Goal: Communication & Community: Answer question/provide support

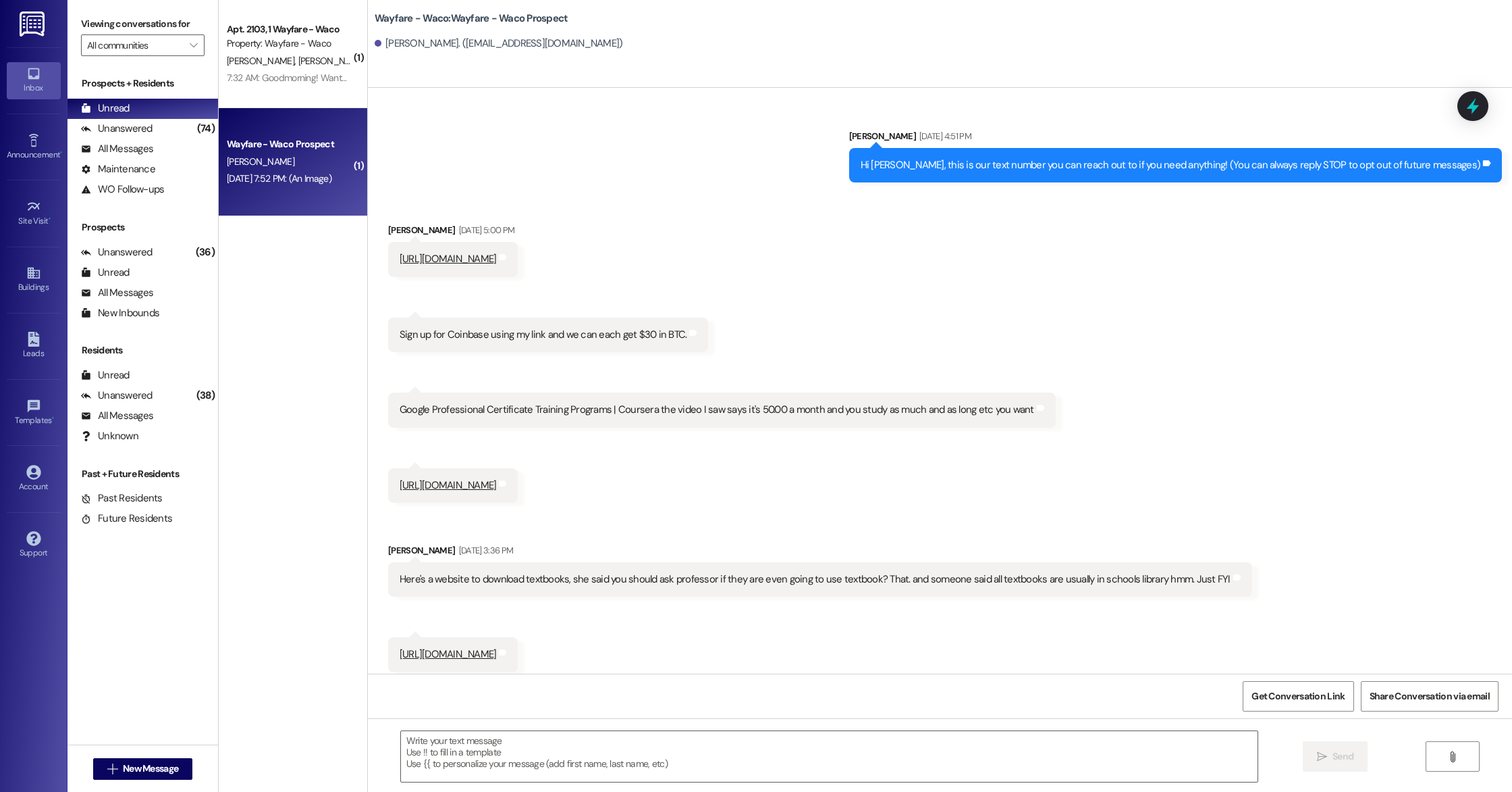
scroll to position [393, 0]
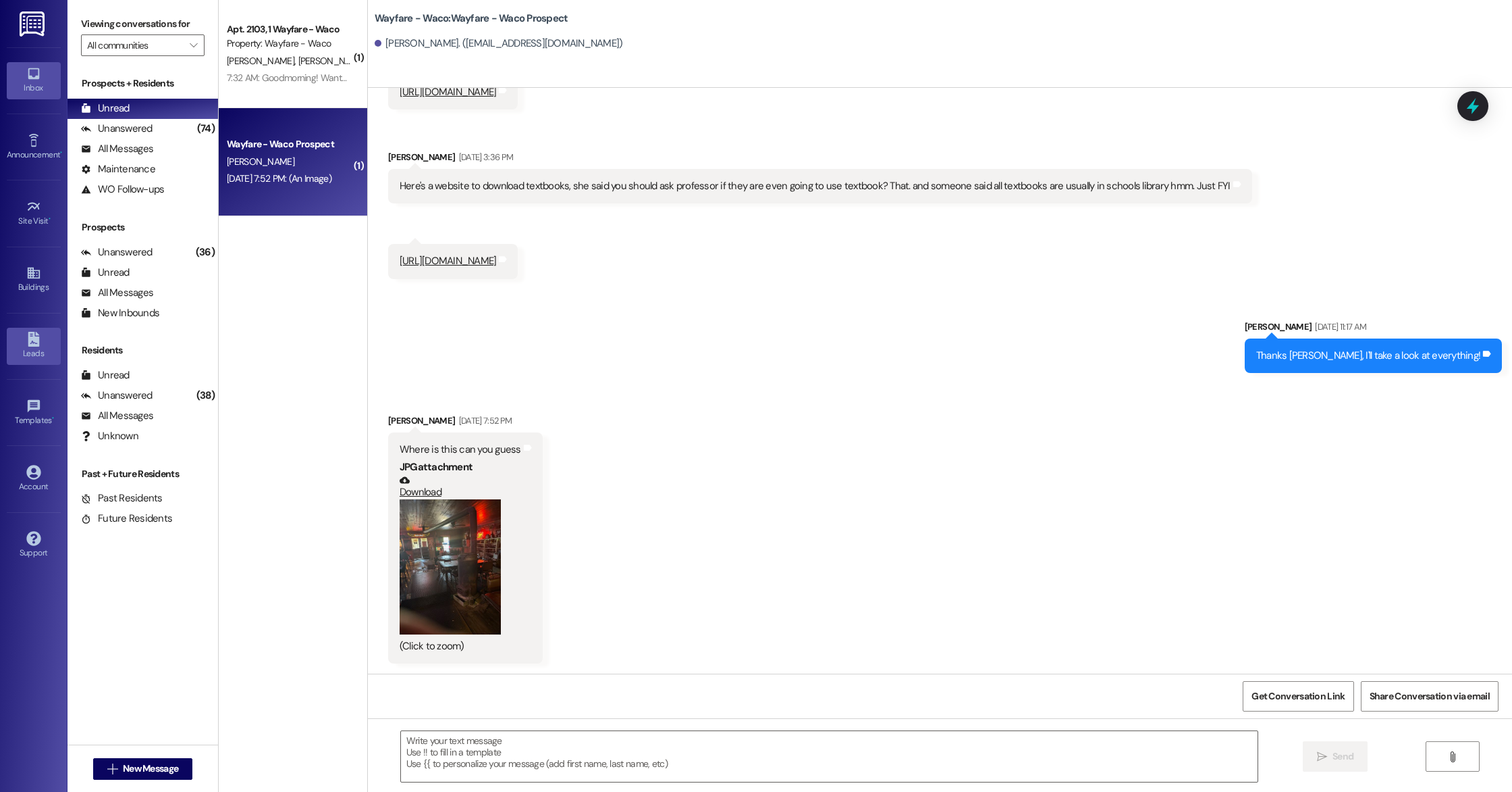
click at [38, 352] on div "Leads" at bounding box center [33, 352] width 68 height 13
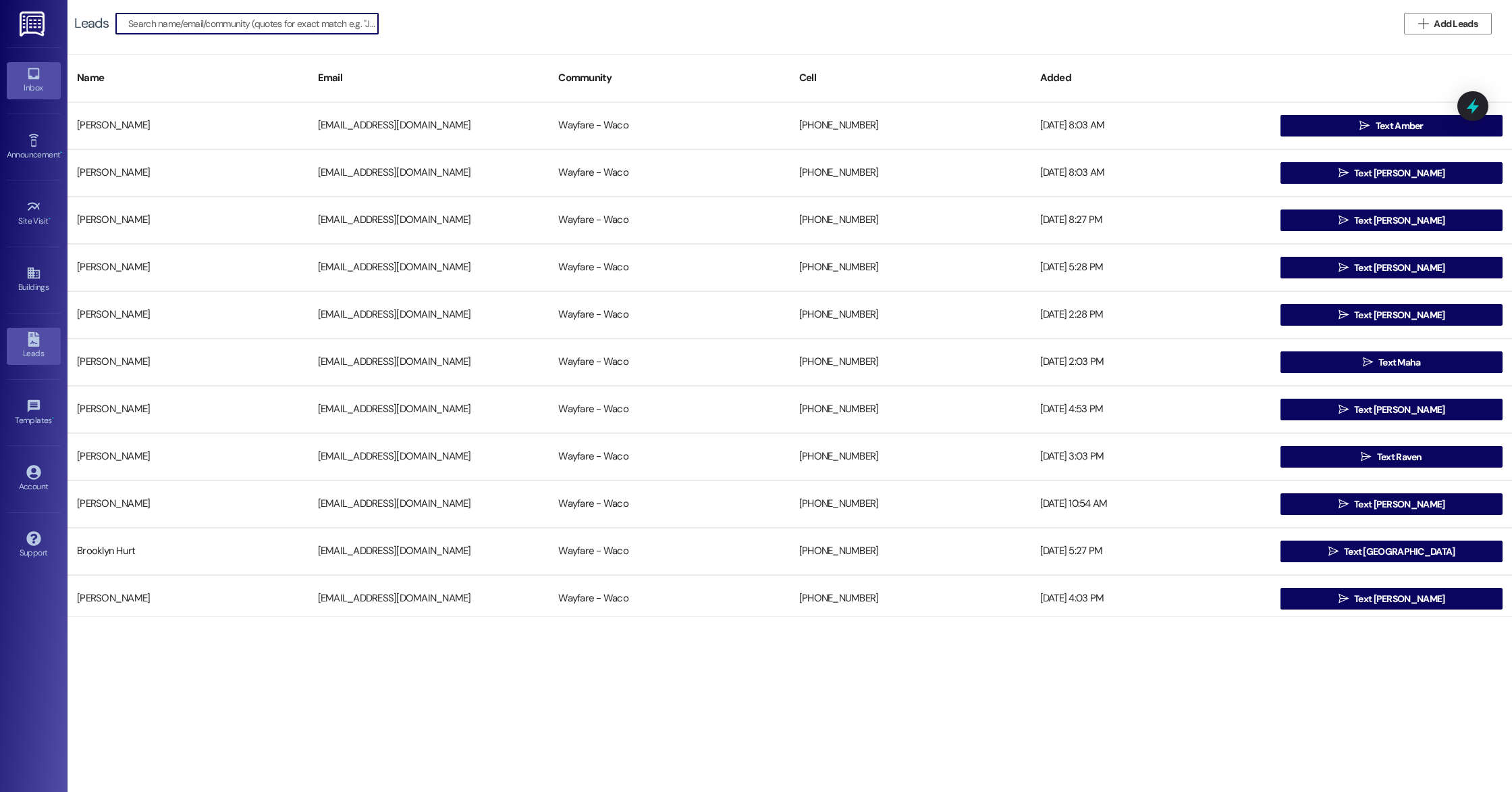
click at [28, 69] on icon at bounding box center [33, 74] width 11 height 11
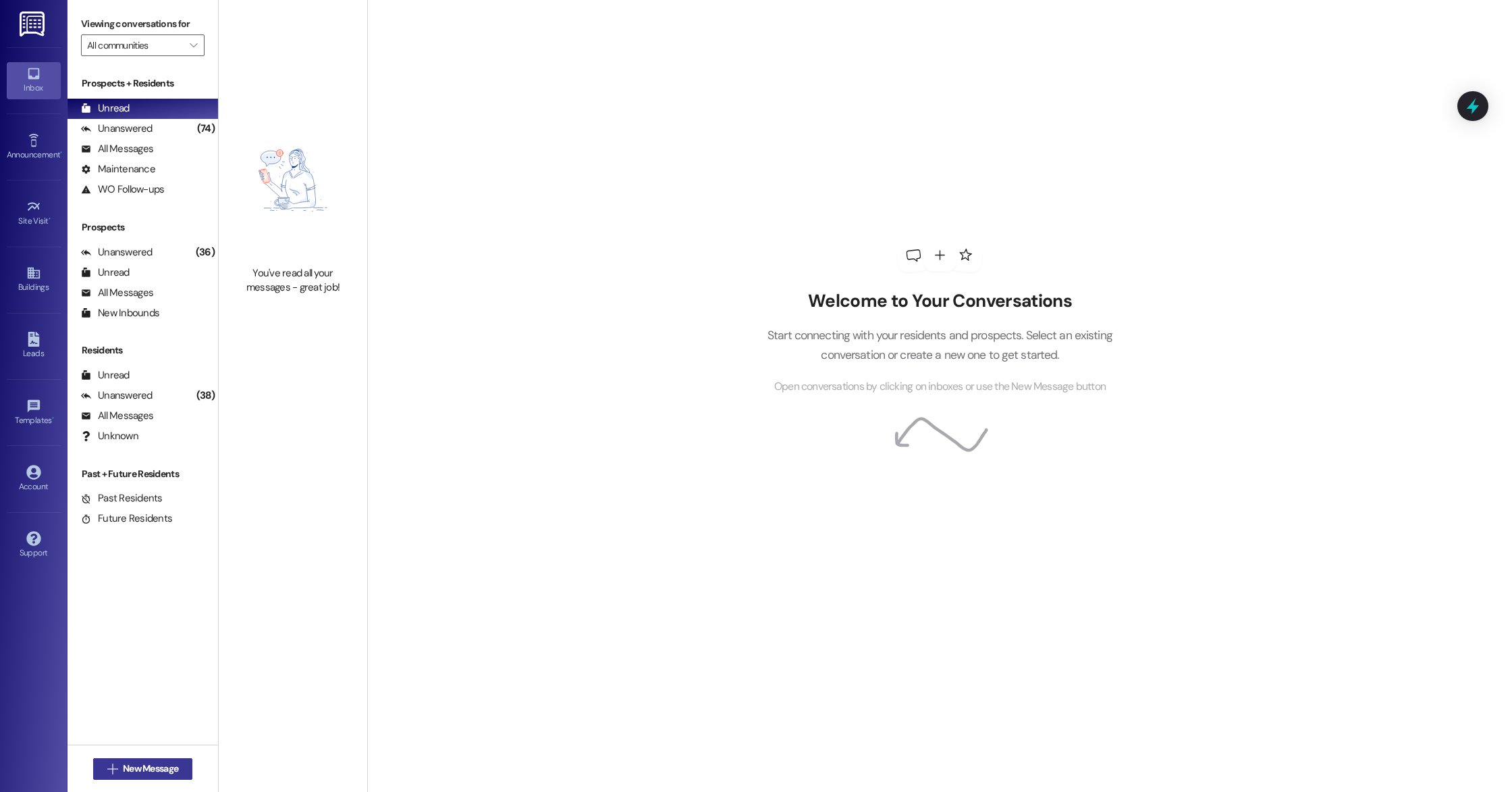
click at [158, 763] on span "New Message" at bounding box center [150, 768] width 55 height 14
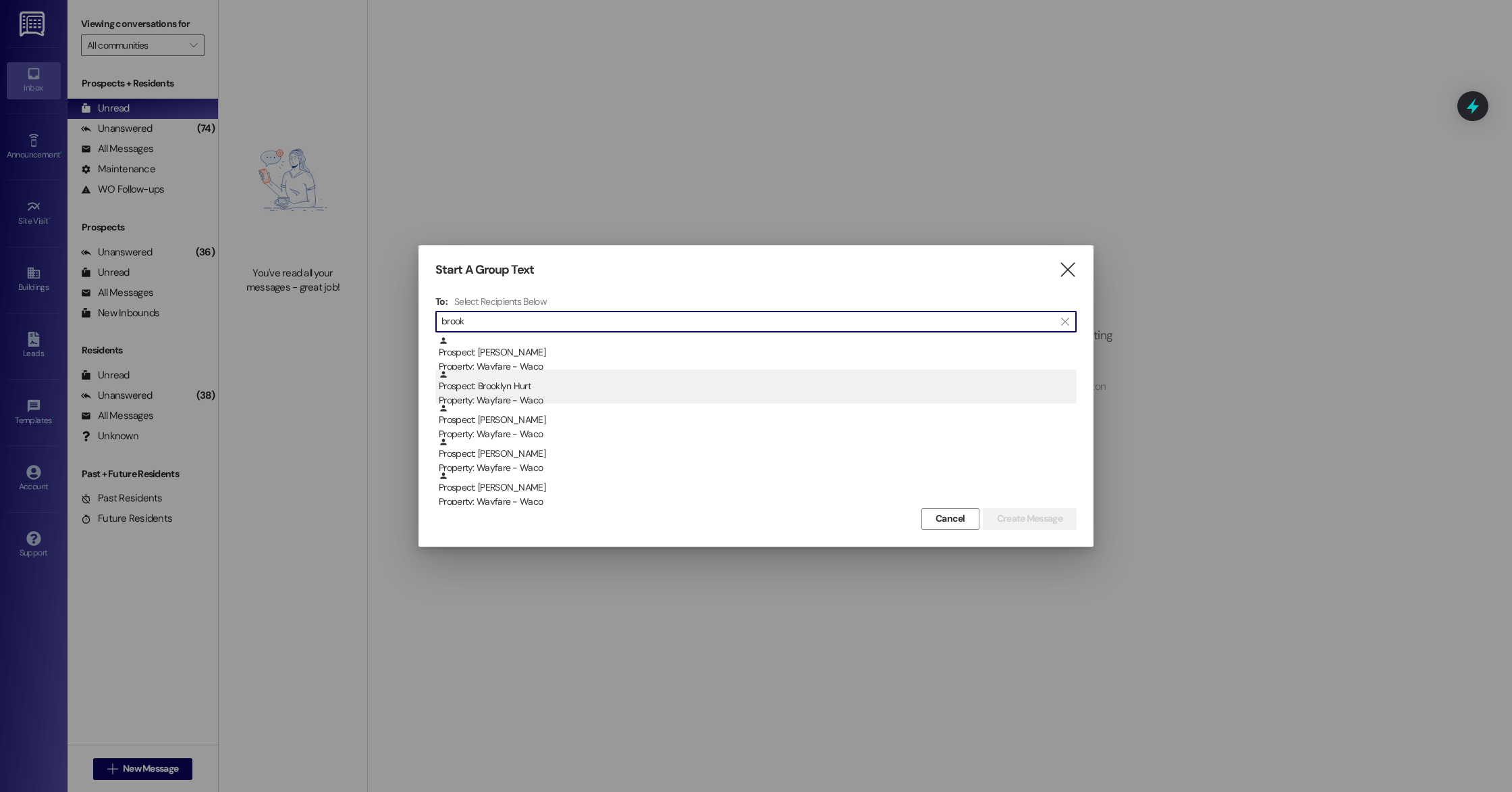
type input "brook"
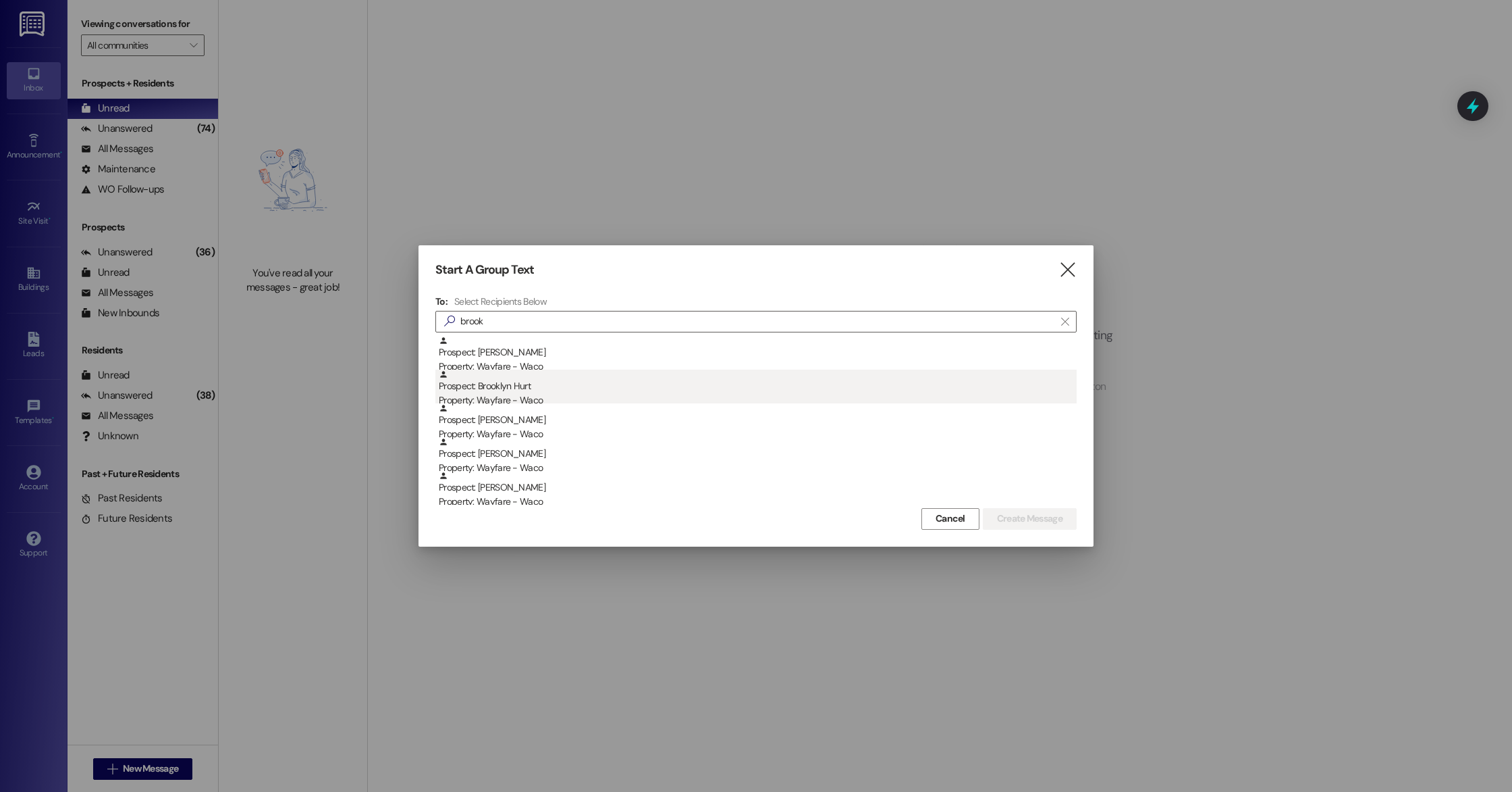
click at [507, 392] on div "Prospect: Brooklyn Hurt Property: Wayfare - Waco" at bounding box center [757, 389] width 638 height 39
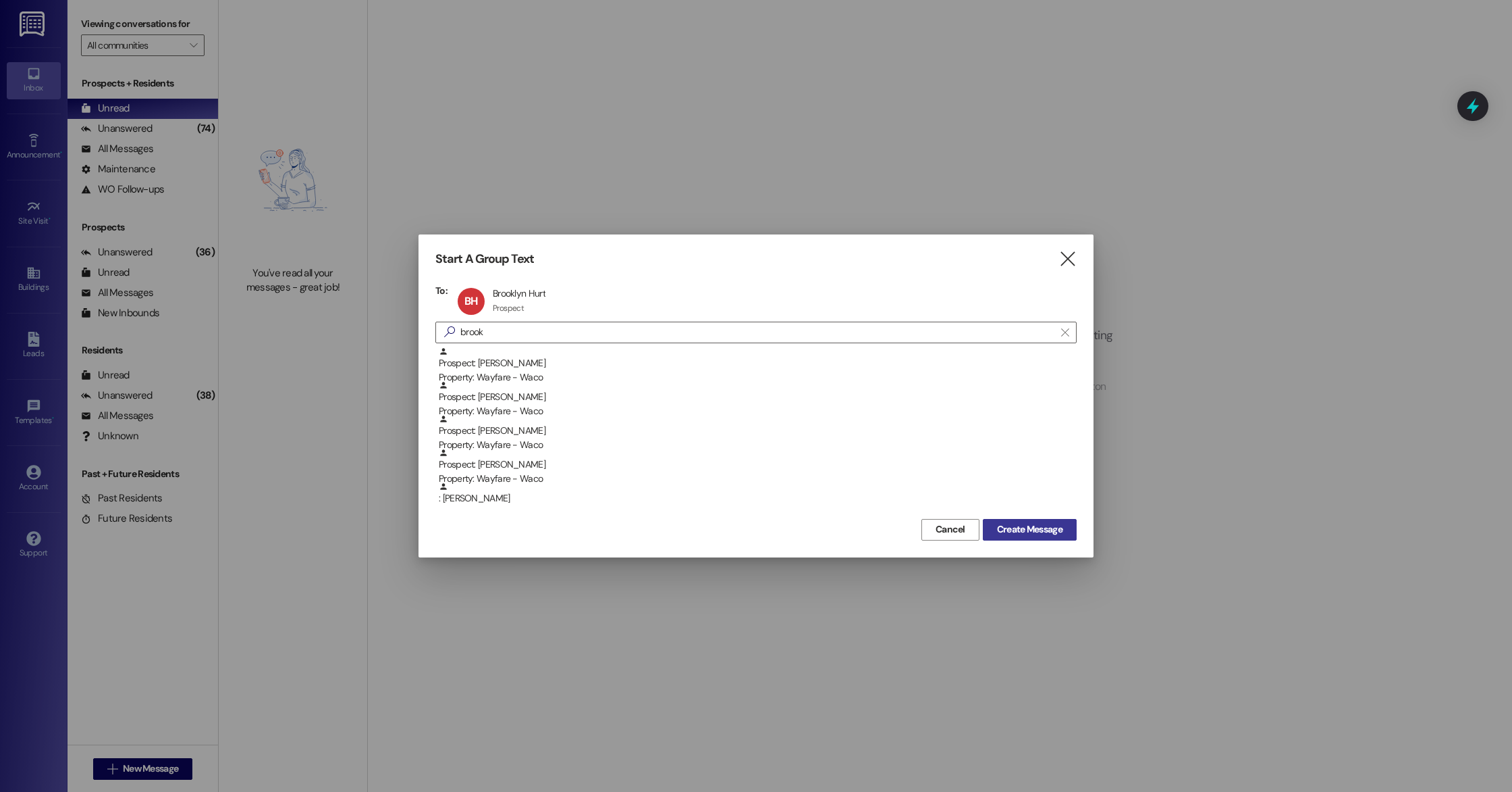
click at [1020, 534] on span "Create Message" at bounding box center [1030, 529] width 66 height 14
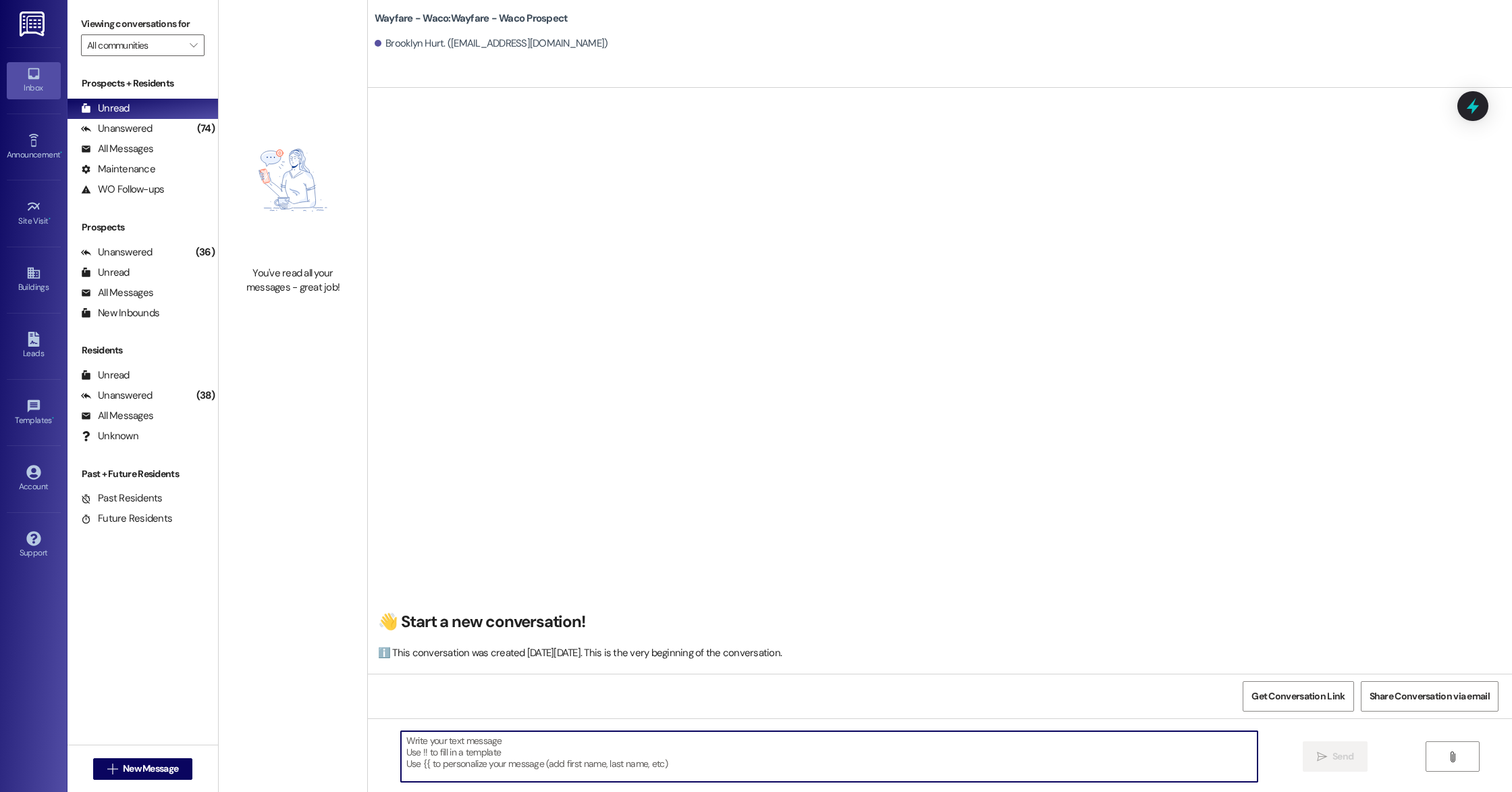
click at [582, 743] on textarea at bounding box center [828, 756] width 857 height 51
click at [680, 743] on textarea "Hey Brooklyn, i just wanted to reach out to keep you updated. We are still revi…" at bounding box center [828, 756] width 857 height 51
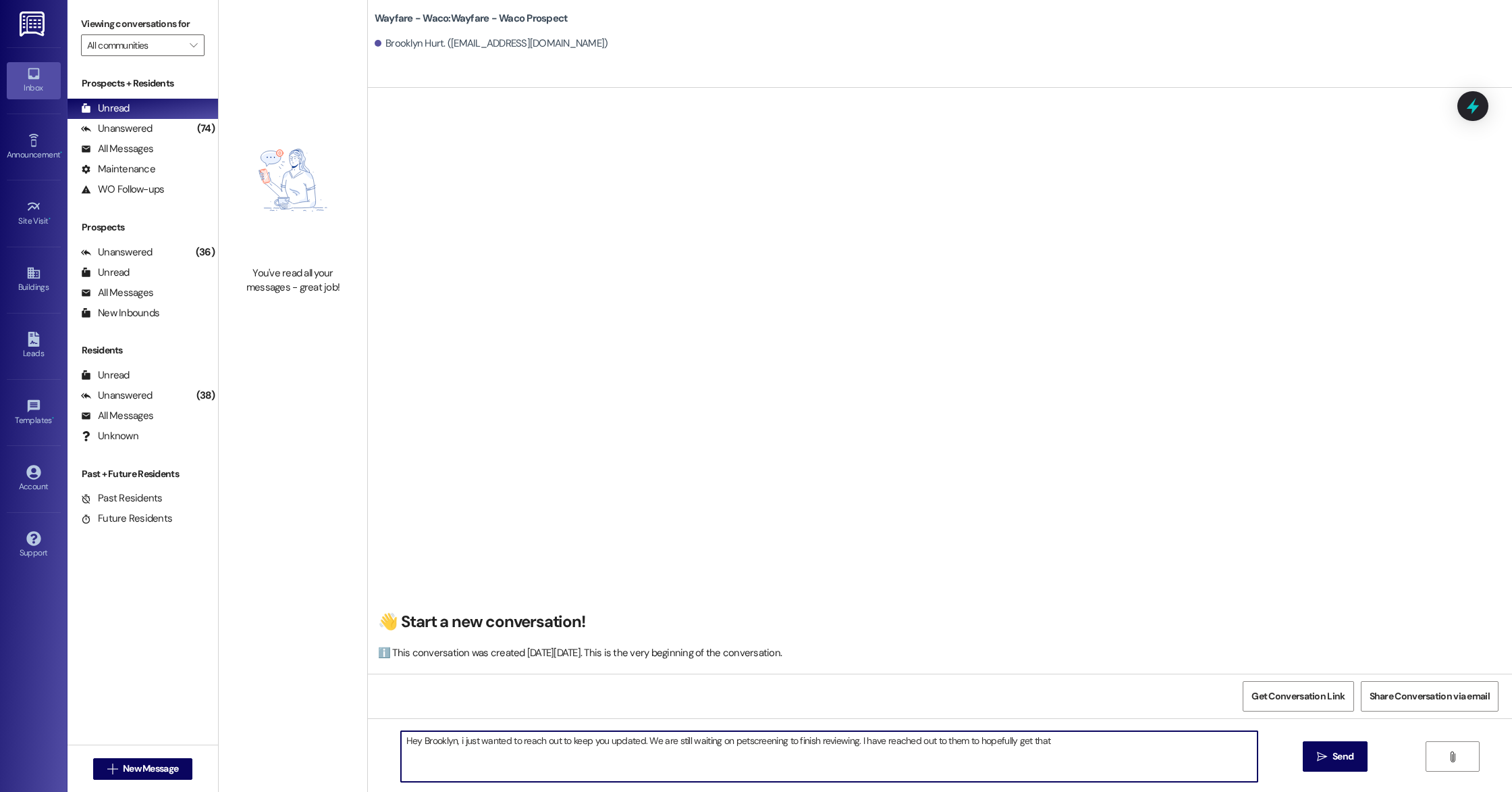
click at [738, 744] on textarea "Hey Brooklyn, i just wanted to reach out to keep you updated. We are still wait…" at bounding box center [828, 756] width 857 height 51
click at [1066, 746] on textarea "Hey Brooklyn, i just wanted to reach out to keep you updated. We are still wait…" at bounding box center [828, 756] width 857 height 51
click at [430, 751] on textarea "Hey Brooklyn, i just wanted to reach out to keep you updated. We are still wait…" at bounding box center [828, 756] width 857 height 51
click at [798, 750] on textarea "Hey Brooklyn, i just wanted to reach out to keep you updated. We are still wait…" at bounding box center [828, 756] width 857 height 51
type textarea "Hey Brooklyn, i just wanted to reach out to keep you updated. We are still wait…"
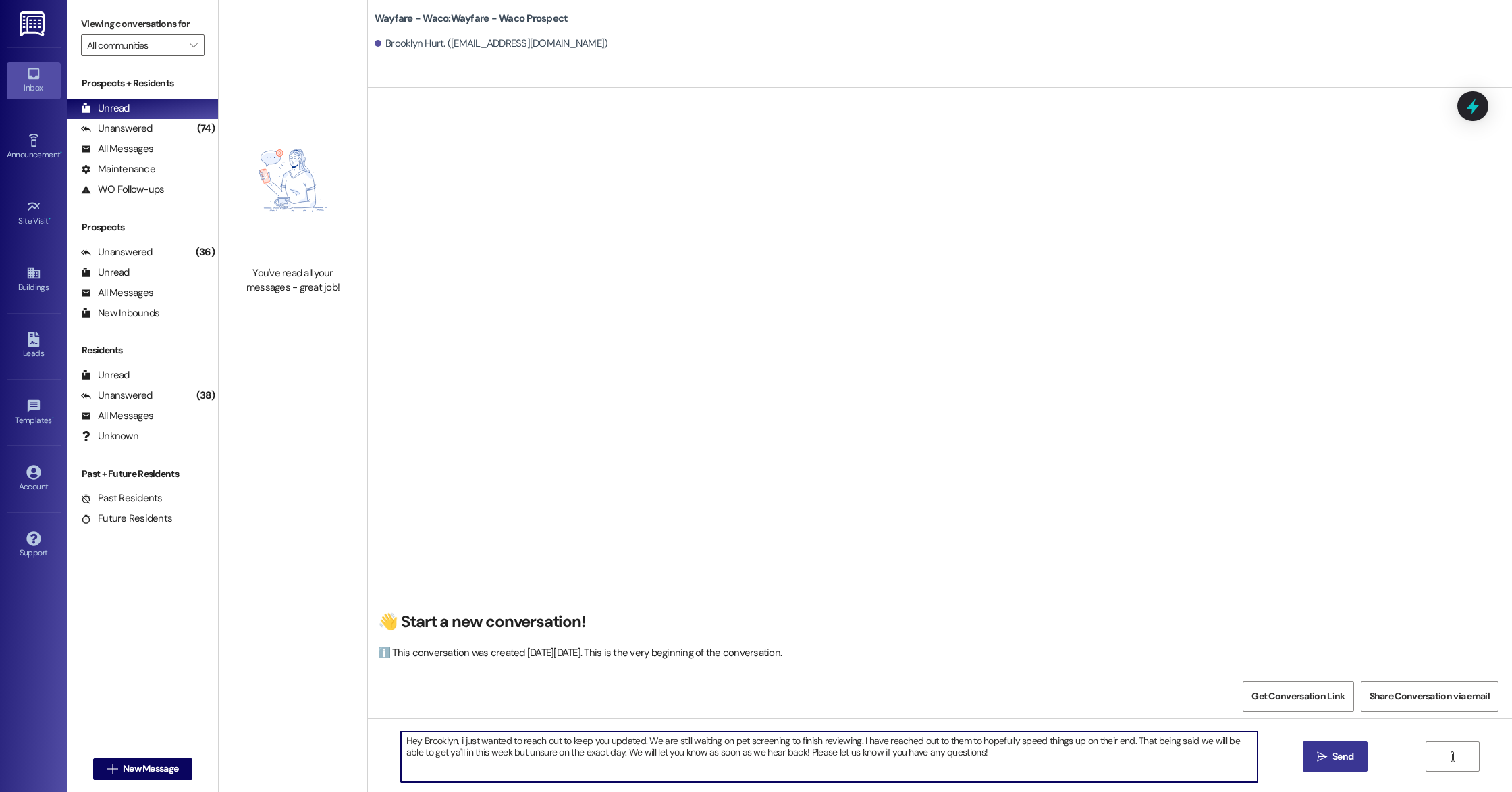
click at [1331, 763] on button " Send" at bounding box center [1335, 756] width 66 height 31
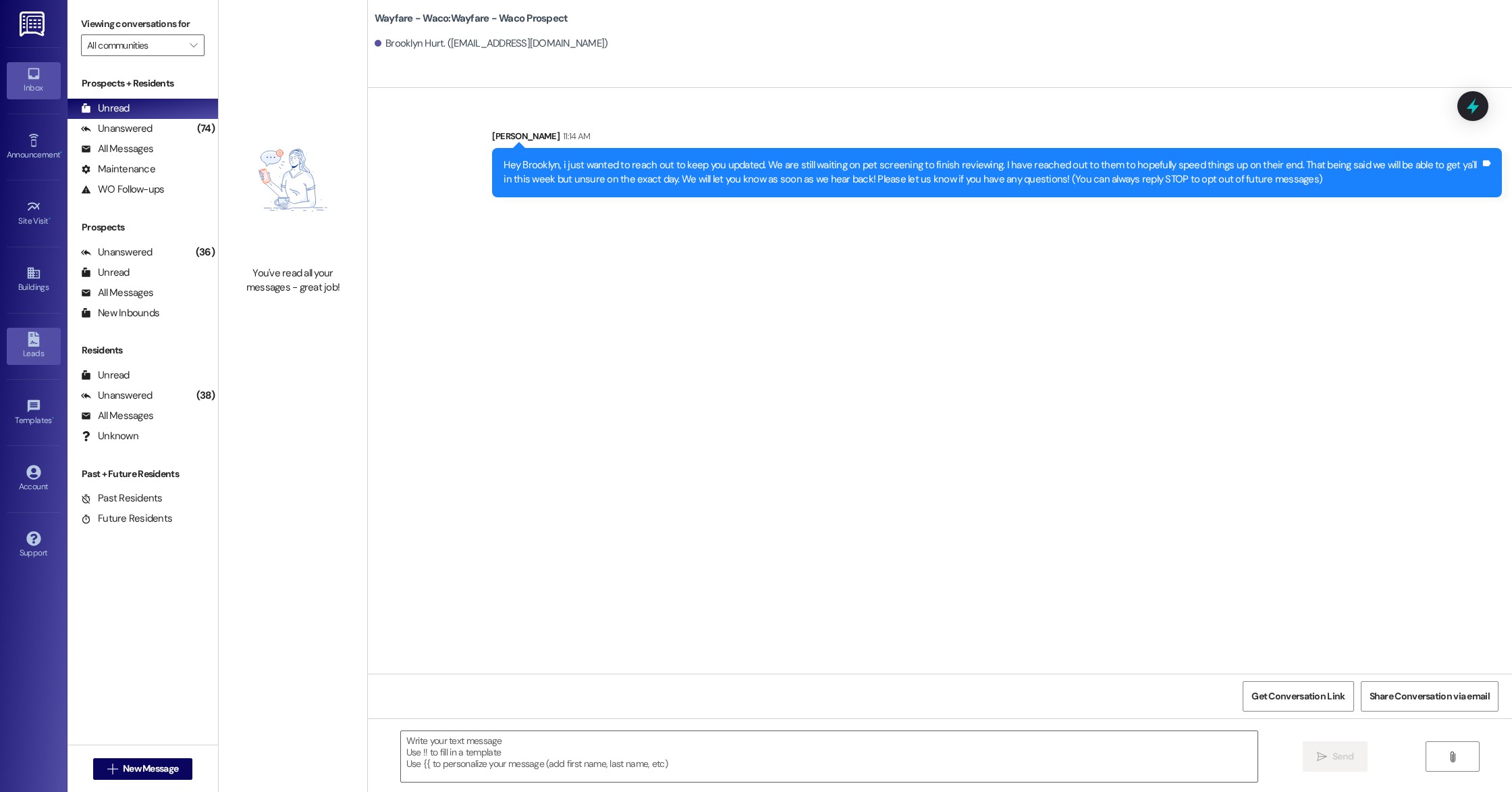
click at [0, 349] on div "Leads" at bounding box center [33, 352] width 68 height 13
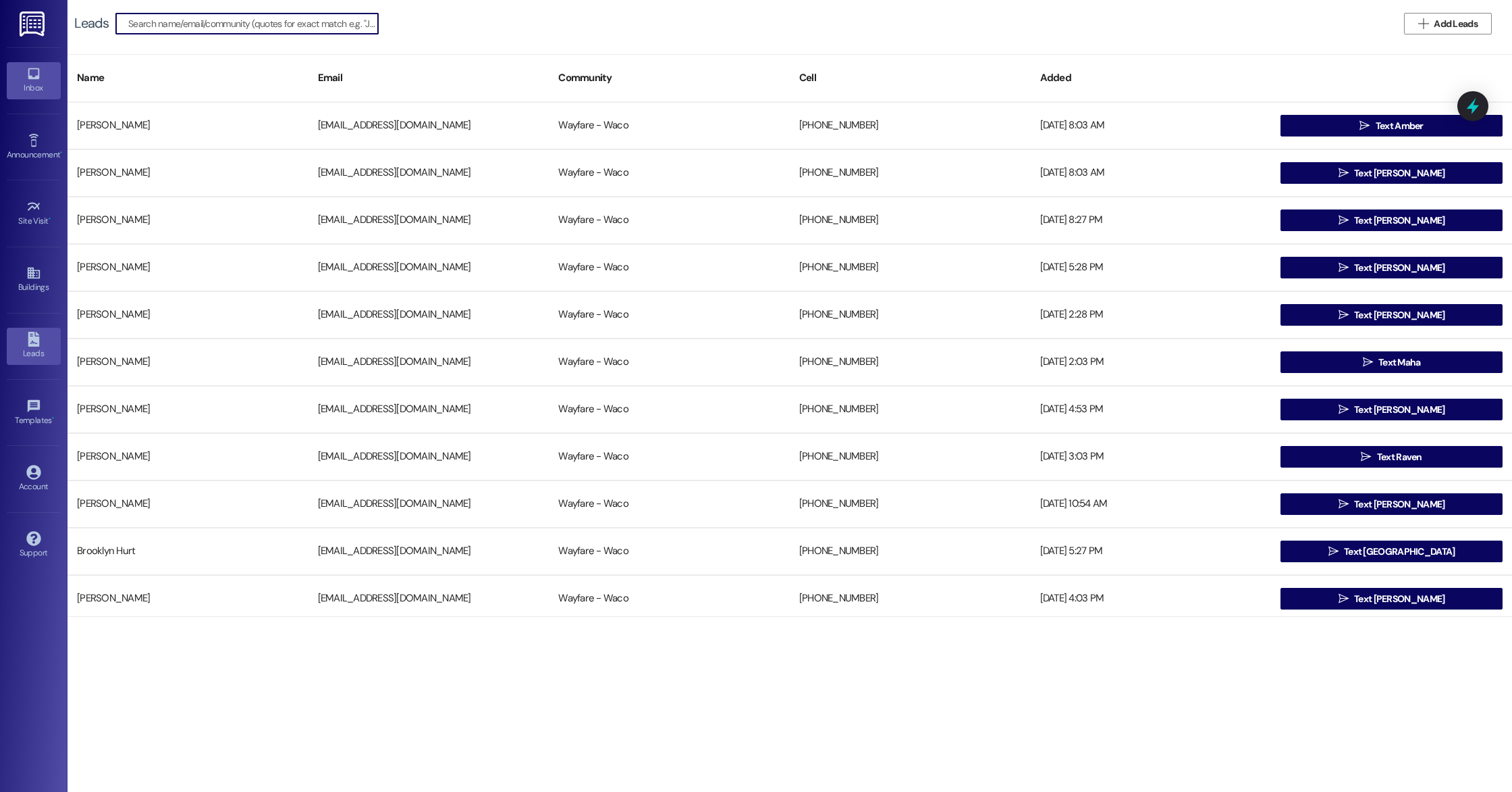
click at [32, 89] on div "Inbox" at bounding box center [33, 87] width 68 height 13
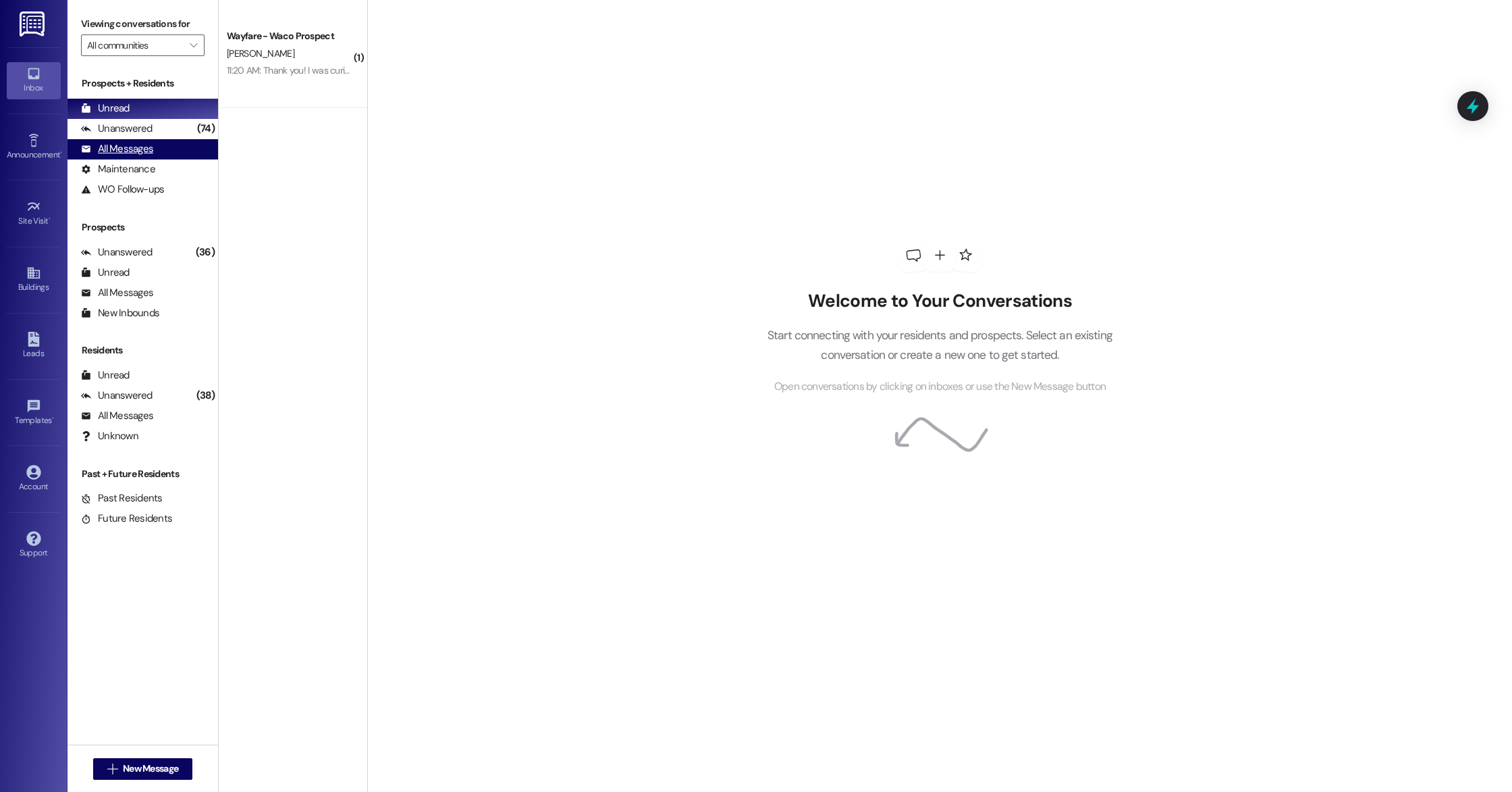
click at [140, 140] on div "All Messages (undefined)" at bounding box center [142, 149] width 150 height 20
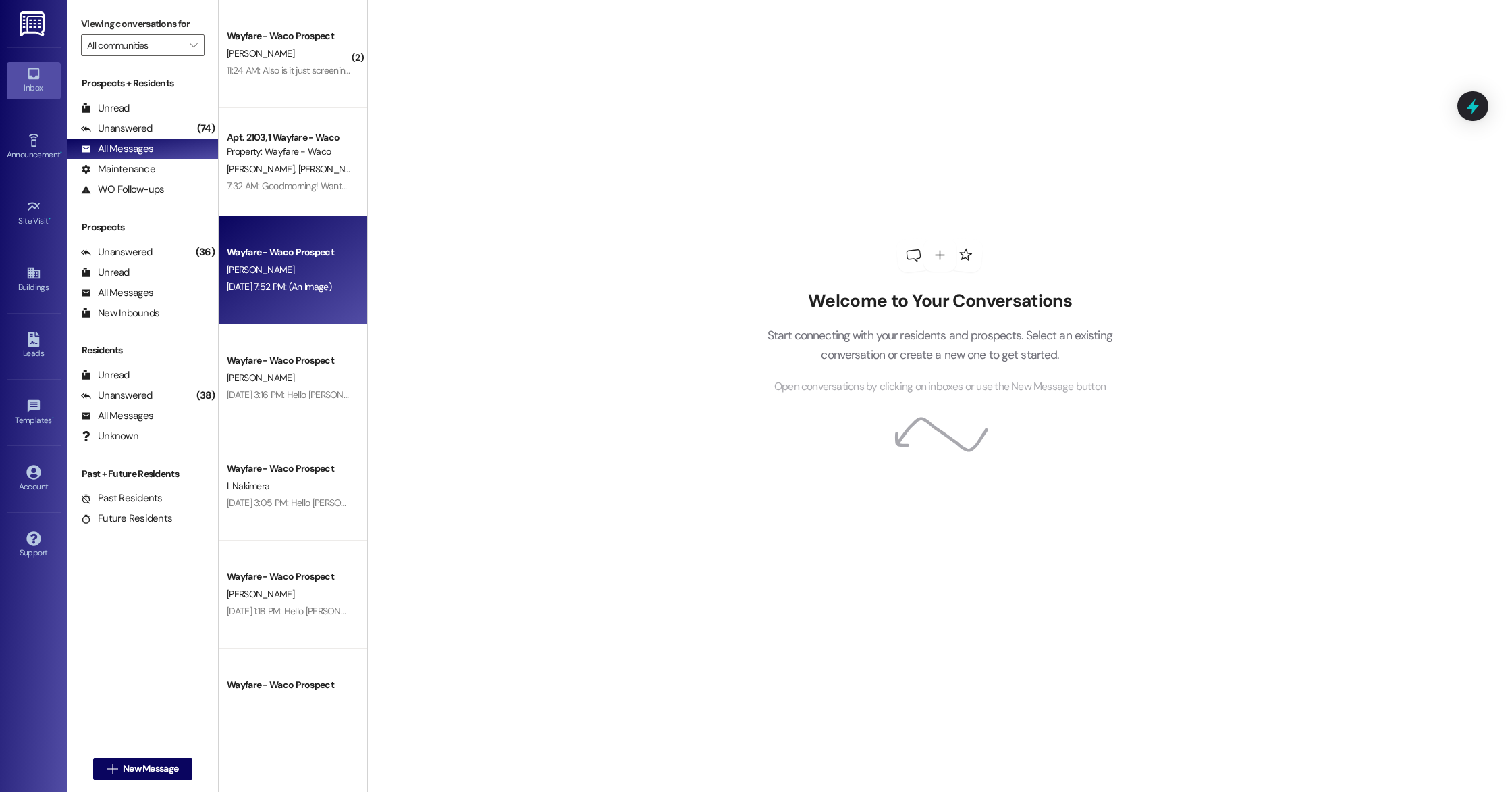
click at [298, 272] on div "[PERSON_NAME]" at bounding box center [289, 269] width 127 height 17
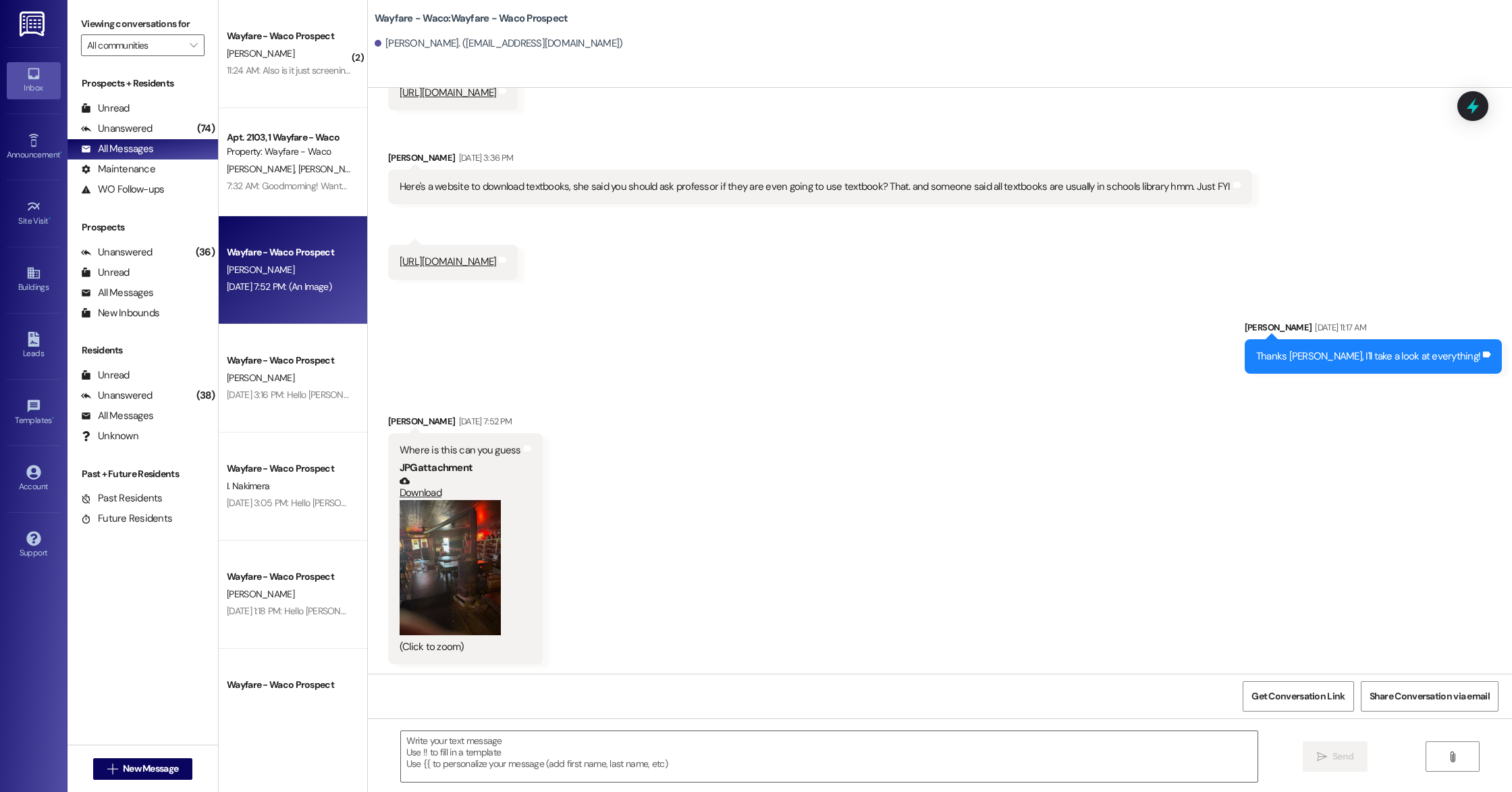
scroll to position [393, 0]
click at [576, 739] on textarea at bounding box center [828, 756] width 857 height 51
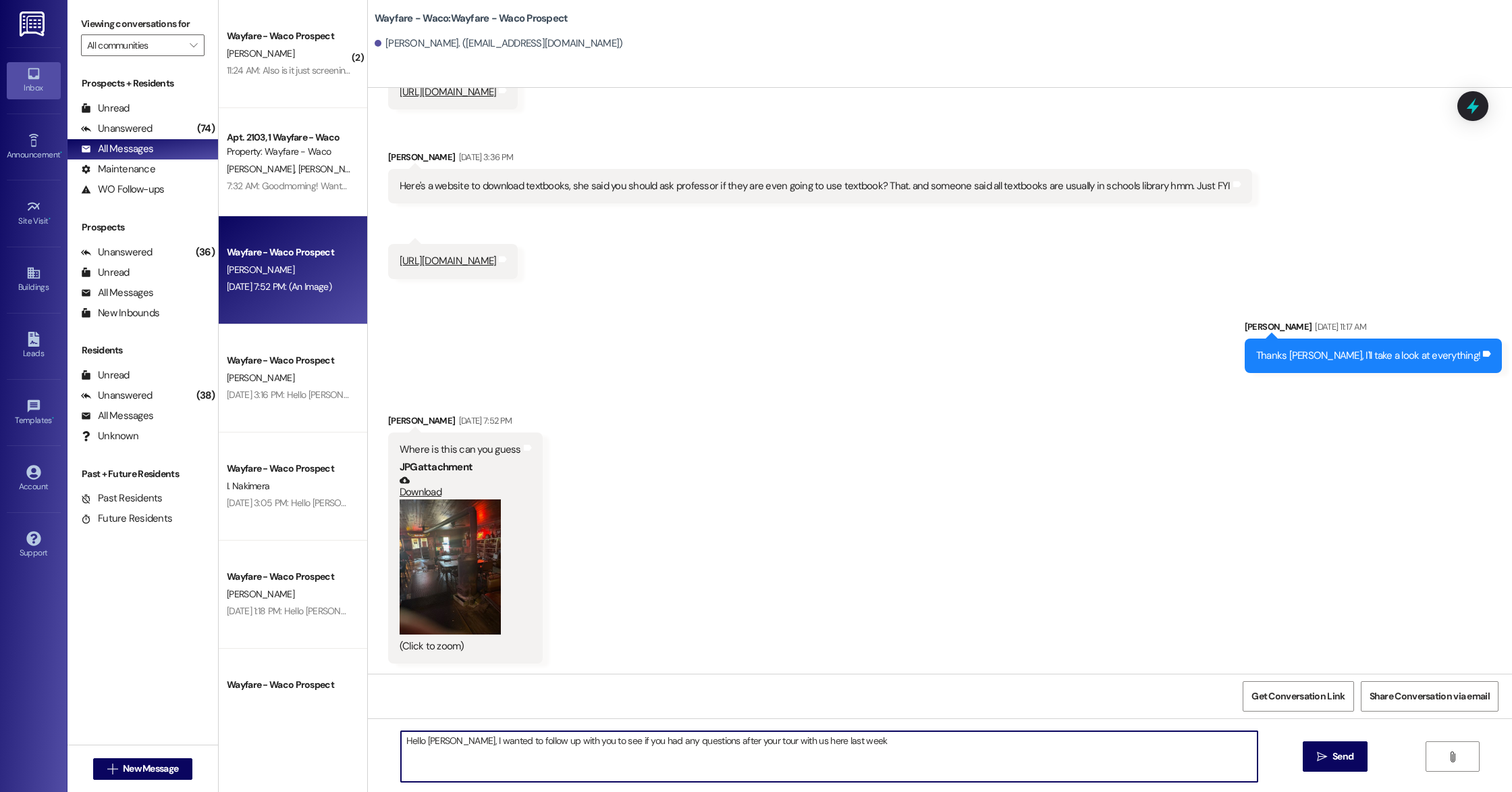
drag, startPoint x: 841, startPoint y: 743, endPoint x: 438, endPoint y: 744, distance: 403.0
click at [438, 744] on textarea "Hello [PERSON_NAME], I wanted to follow up with you to see if you had any quest…" at bounding box center [828, 756] width 857 height 51
type textarea "H"
click at [869, 443] on div "Received via SMS [PERSON_NAME] [DATE] 7:52 PM Where is this can you guess JPG a…" at bounding box center [940, 528] width 1145 height 290
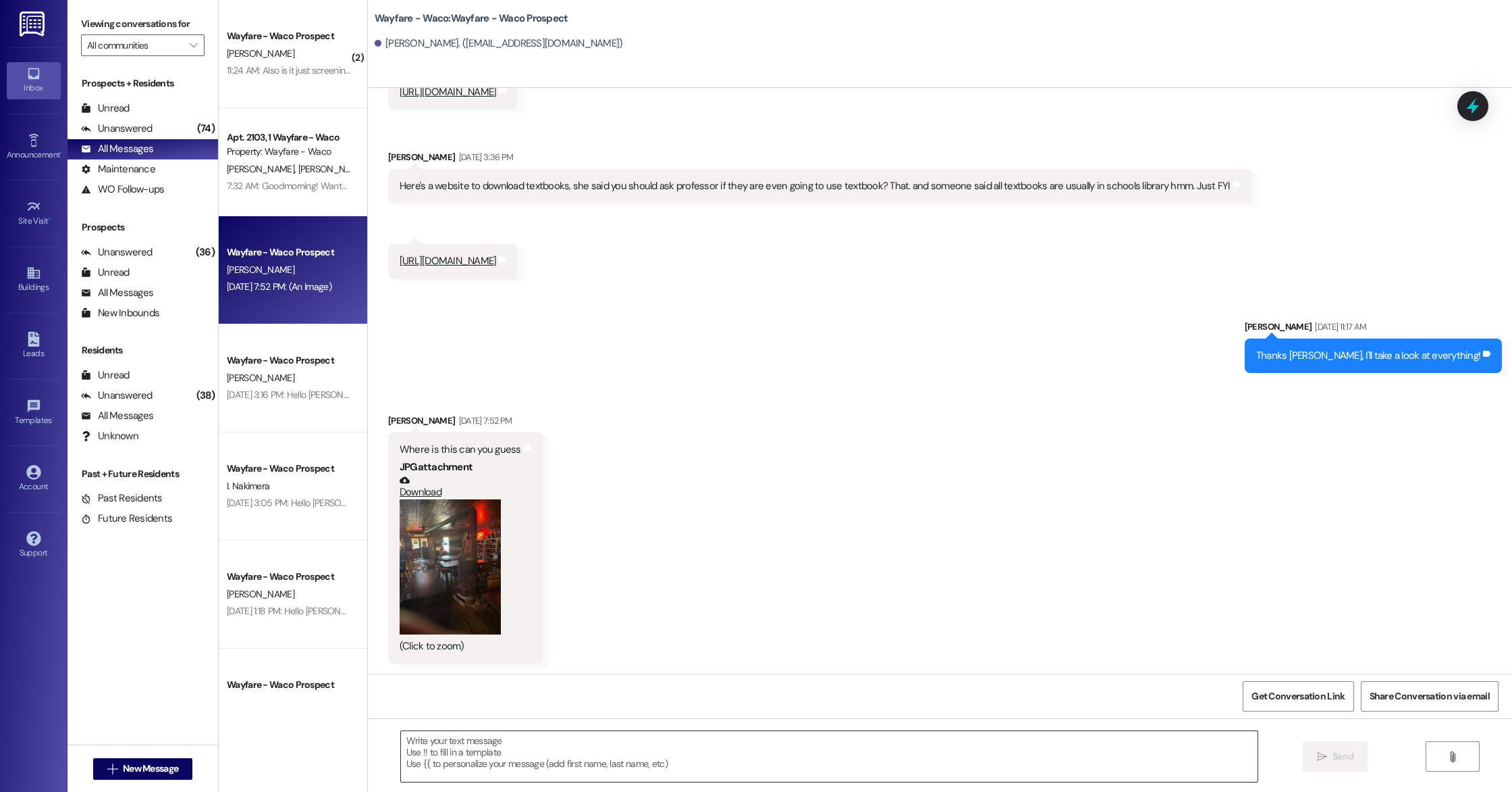
click at [569, 748] on textarea at bounding box center [828, 756] width 857 height 51
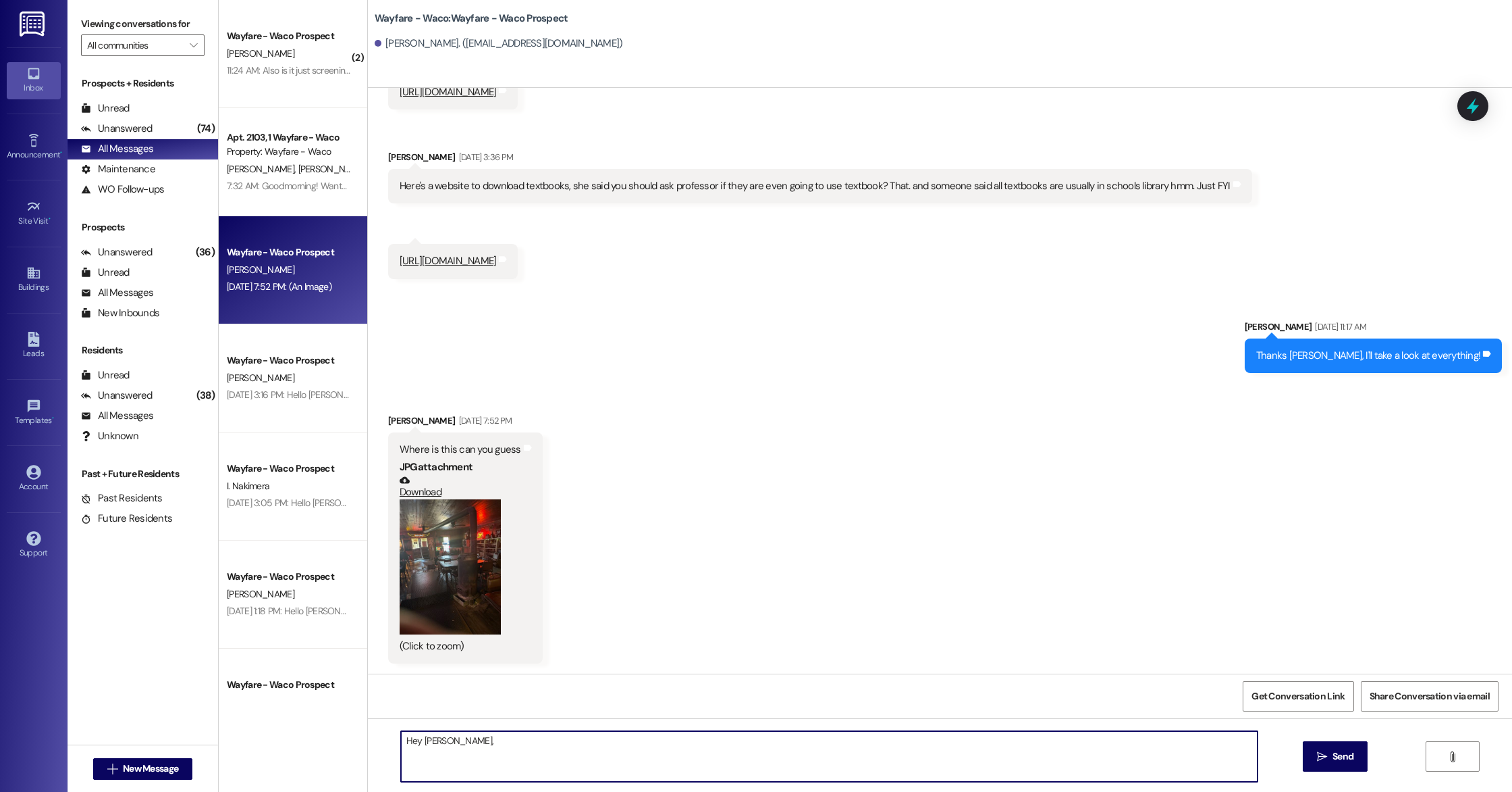
paste textarea "Hello (____), I wanted to touch base with you and see if you were still interes…"
drag, startPoint x: 489, startPoint y: 741, endPoint x: 437, endPoint y: 738, distance: 52.1
click at [437, 738] on textarea "Hey [PERSON_NAME], Hello (____), I wanted to touch base with you and see if you…" at bounding box center [828, 756] width 857 height 51
drag, startPoint x: 582, startPoint y: 740, endPoint x: 482, endPoint y: 741, distance: 100.0
click at [482, 741] on textarea "Hey [PERSON_NAME], I wanted to touch base with you and see if you were still in…" at bounding box center [828, 756] width 857 height 51
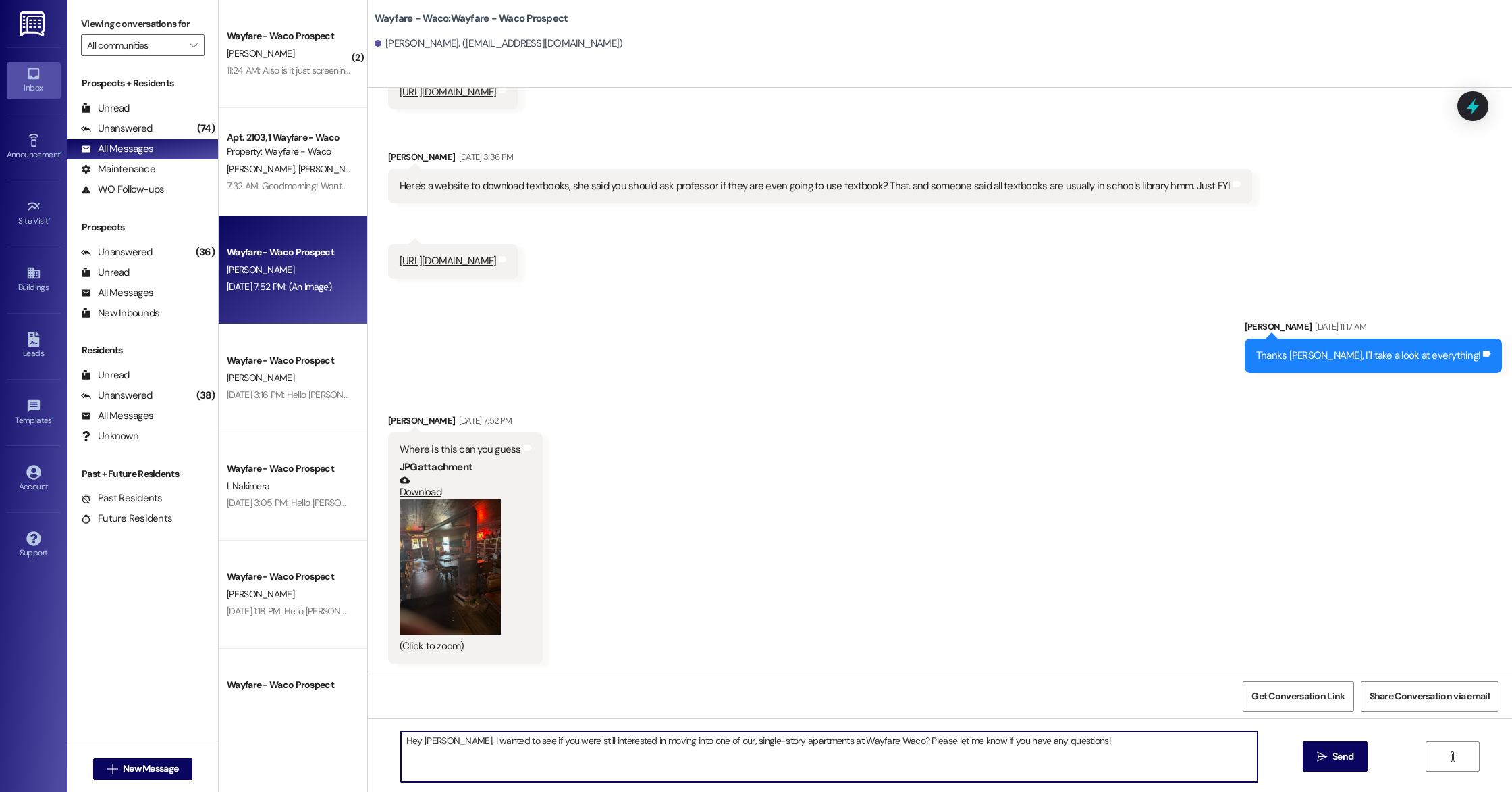
click at [867, 741] on textarea "Hey [PERSON_NAME], I wanted to see if you were still interested in moving into …" at bounding box center [828, 756] width 857 height 51
click at [611, 754] on textarea "Hey [PERSON_NAME], I wanted to see if you were still interested in moving into …" at bounding box center [828, 756] width 857 height 51
click at [995, 743] on textarea "Hey [PERSON_NAME], I wanted to see if you were still interested in moving into …" at bounding box center [828, 756] width 857 height 51
click at [1049, 741] on textarea "Hey [PERSON_NAME], I wanted to see if you were still interested in moving into …" at bounding box center [828, 756] width 857 height 51
click at [1017, 765] on textarea "Hey [PERSON_NAME], I wanted to see if you were still interested in moving into …" at bounding box center [828, 756] width 857 height 51
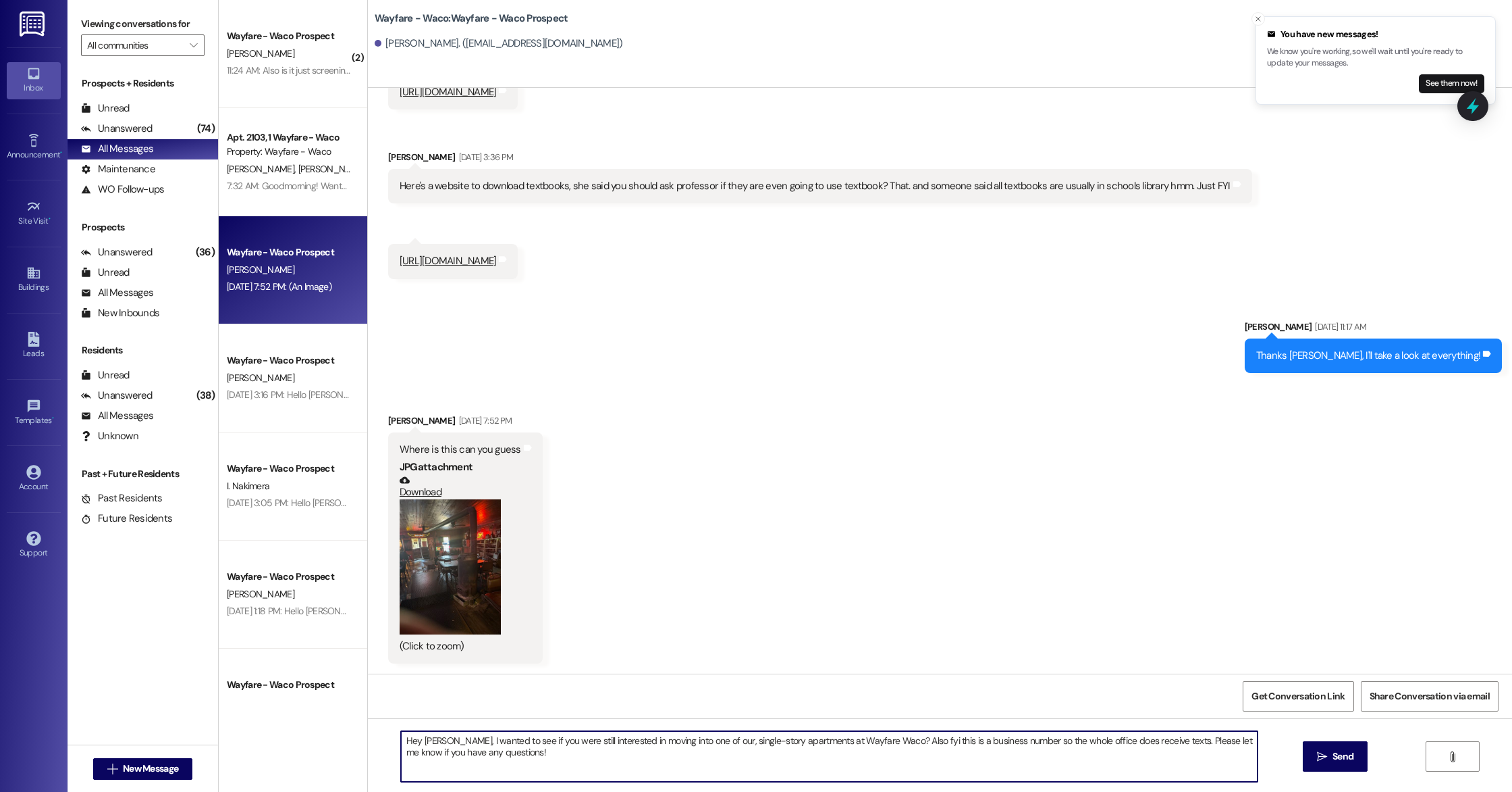
click at [1203, 743] on textarea "Hey [PERSON_NAME], I wanted to see if you were still interested in moving into …" at bounding box center [828, 756] width 857 height 51
click at [850, 759] on textarea "Hey [PERSON_NAME], I wanted to see if you were still interested in moving into …" at bounding box center [828, 756] width 857 height 51
click at [442, 740] on textarea "Hey [PERSON_NAME], I wanted to see if you were still interested in moving into …" at bounding box center [828, 756] width 857 height 51
click at [530, 763] on textarea "Hey [PERSON_NAME], we wanted to see if you were still interested in moving into…" at bounding box center [828, 756] width 857 height 51
type textarea "Hey [PERSON_NAME], we wanted to see if you were still interested in moving into…"
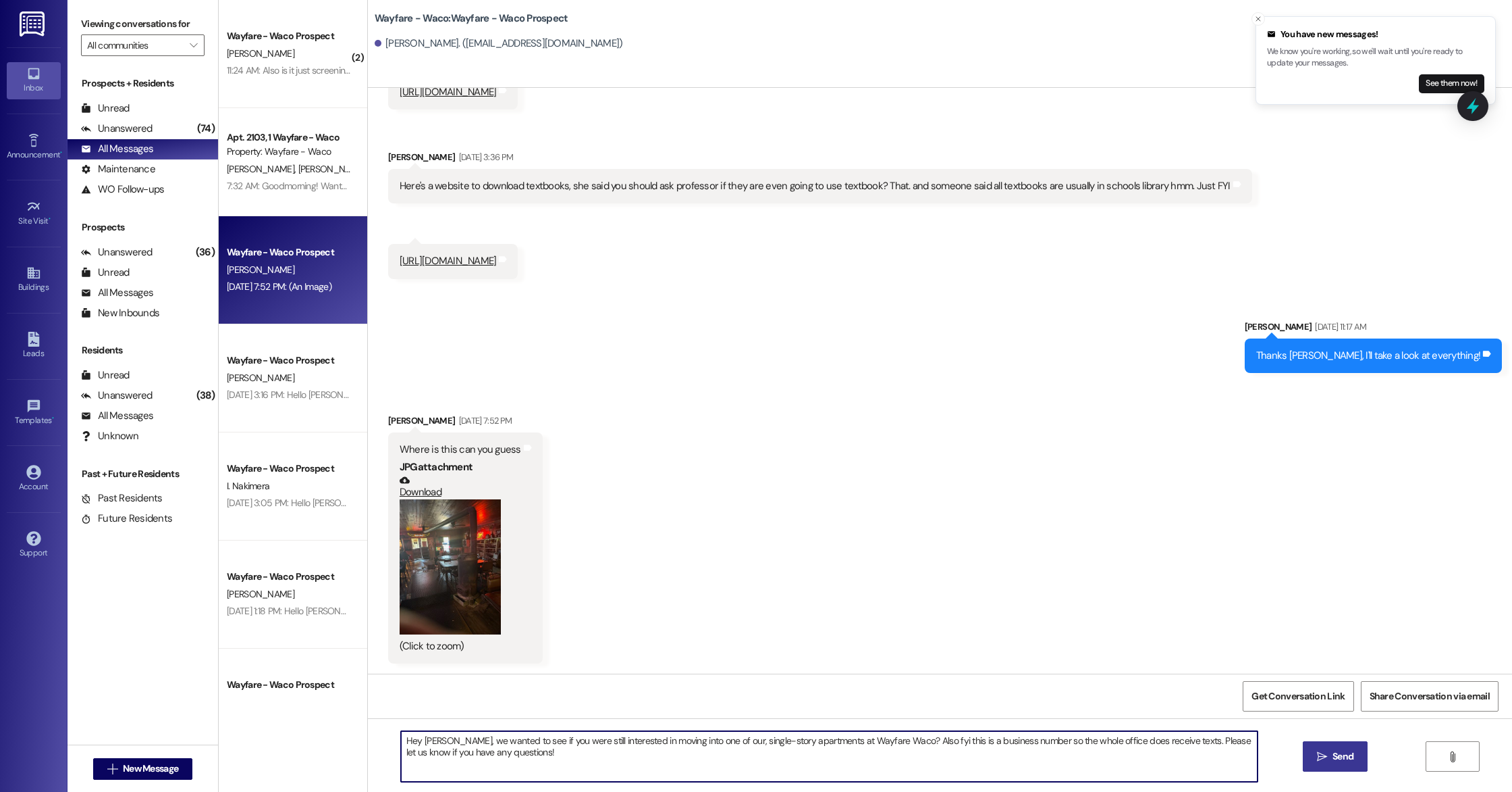
click at [1355, 758] on span "Send" at bounding box center [1343, 756] width 26 height 14
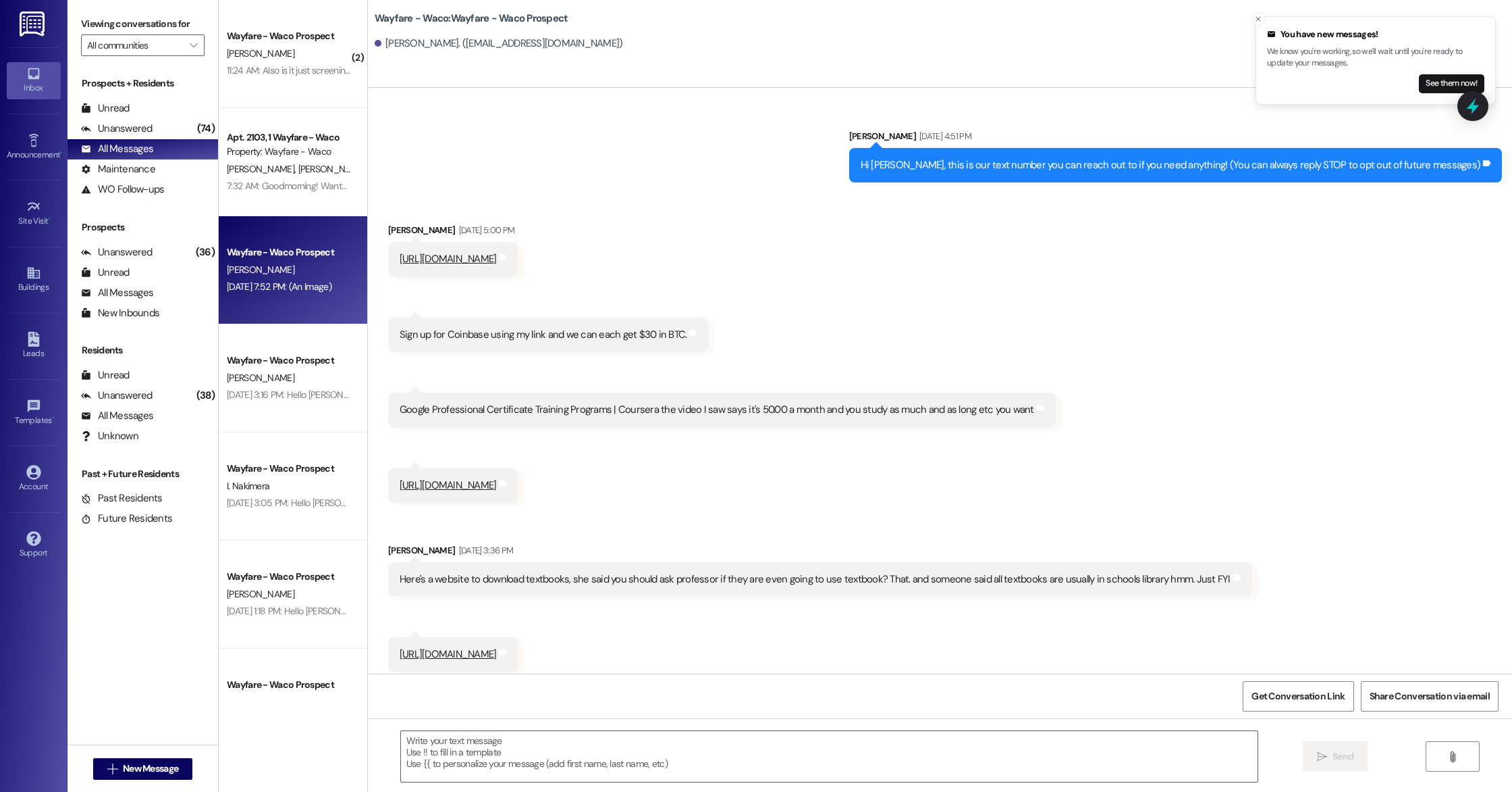
scroll to position [502, 0]
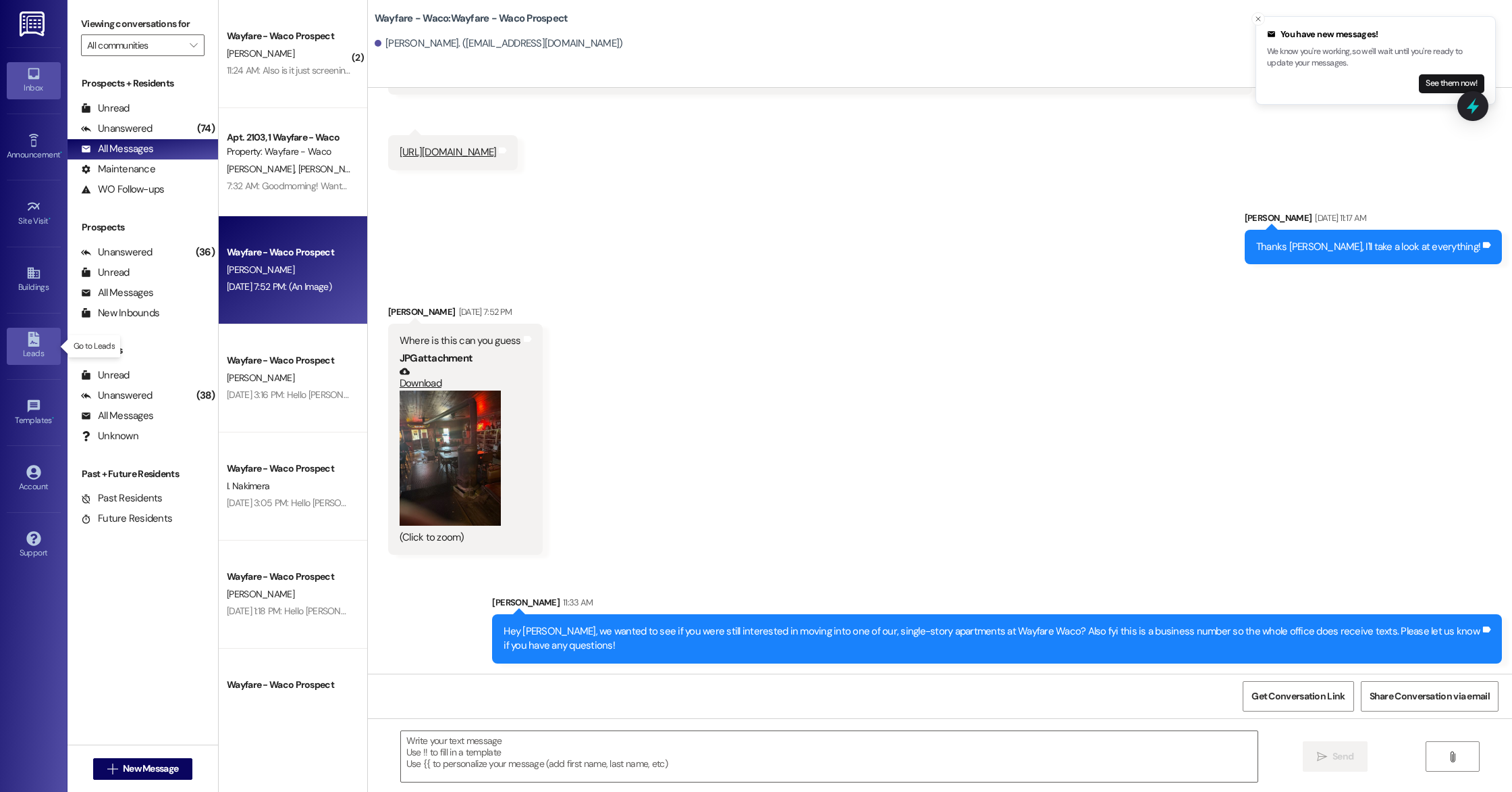
click at [14, 345] on link "Leads" at bounding box center [33, 345] width 54 height 36
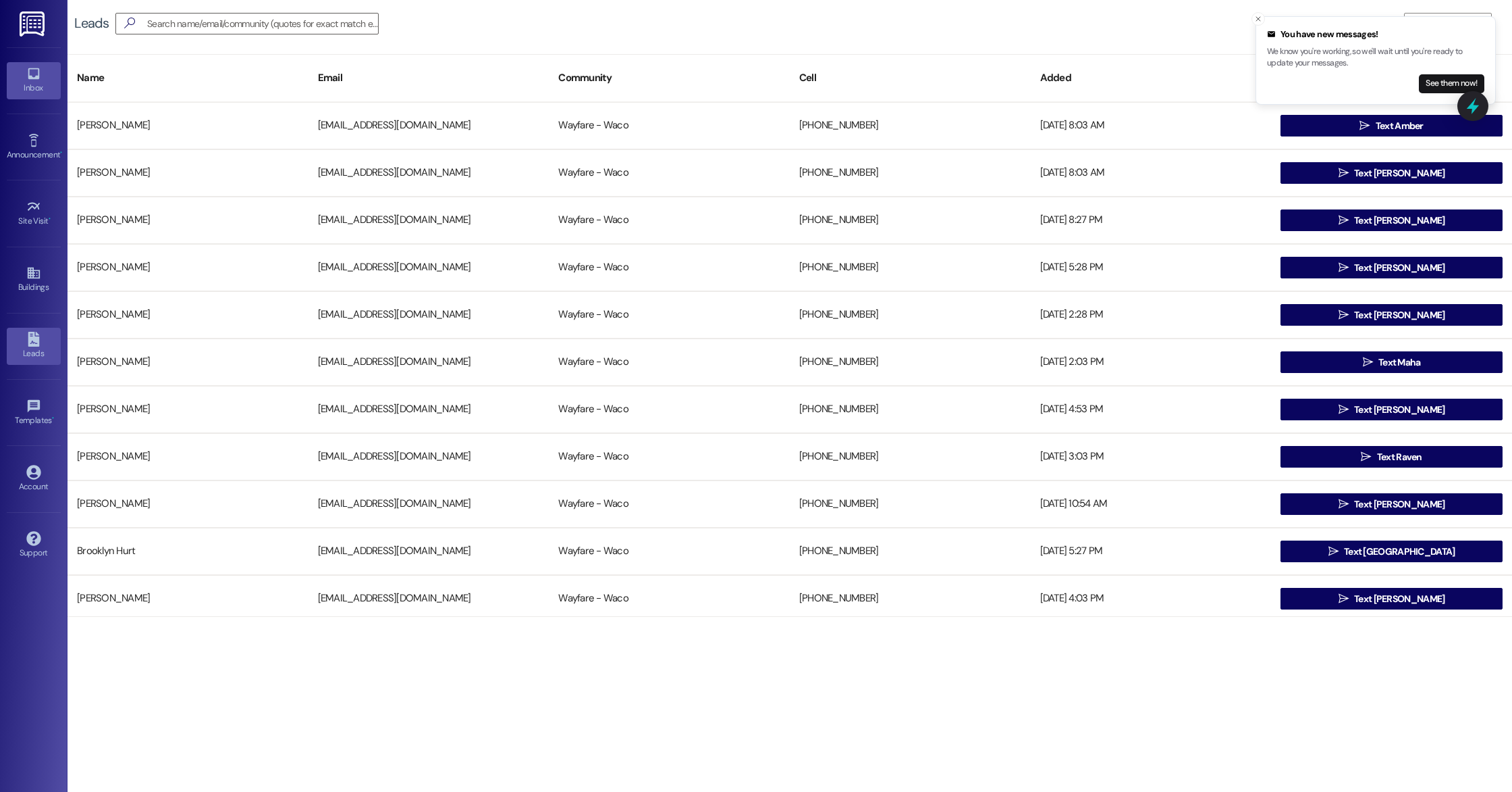
click at [33, 92] on div "Inbox" at bounding box center [33, 87] width 68 height 13
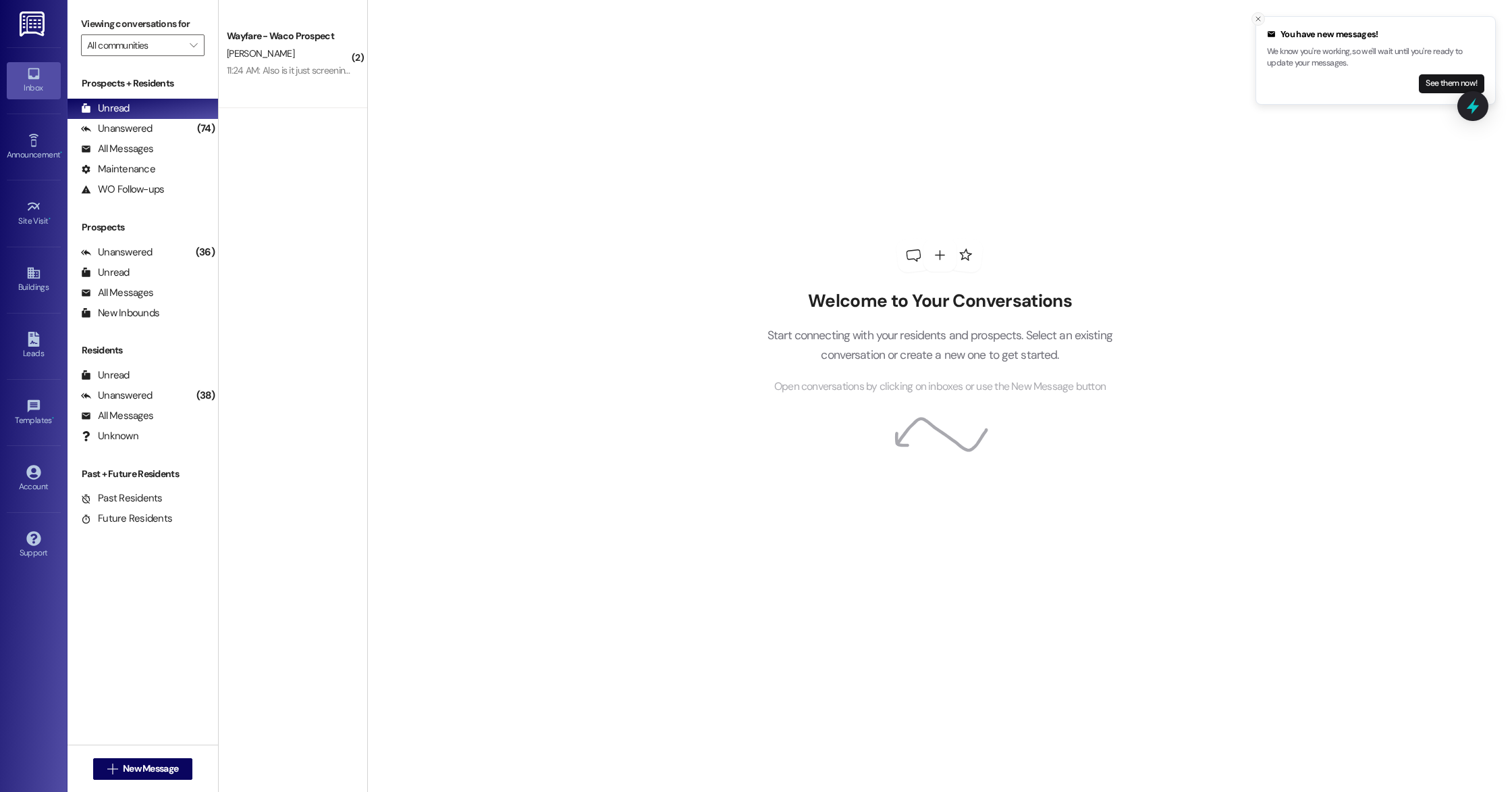
click at [1255, 19] on icon "Close toast" at bounding box center [1258, 18] width 8 height 8
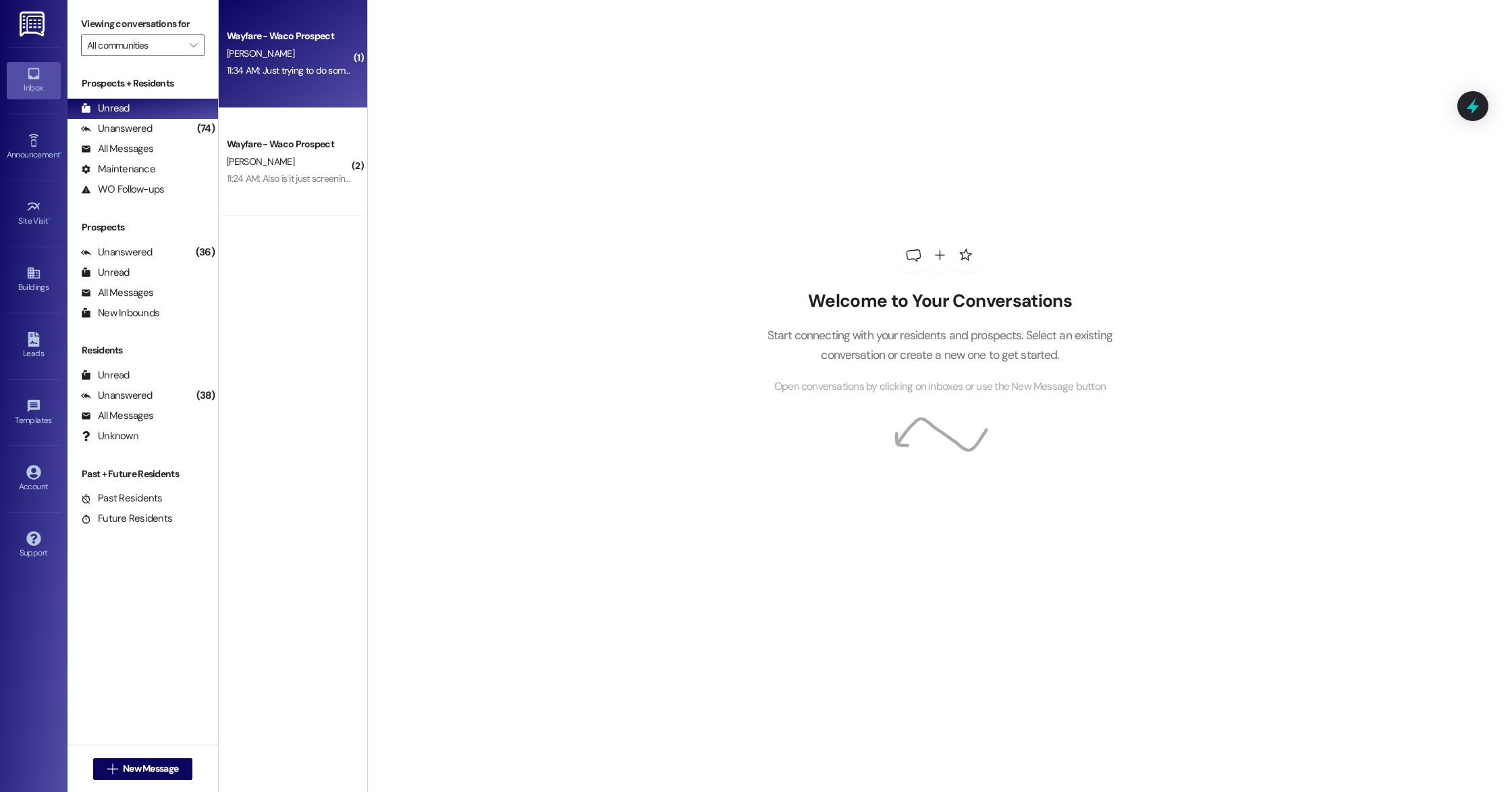
click at [312, 66] on div "11:34 AM: Just trying to do some planning. So not sure at this time. 11:34 AM: …" at bounding box center [353, 70] width 253 height 12
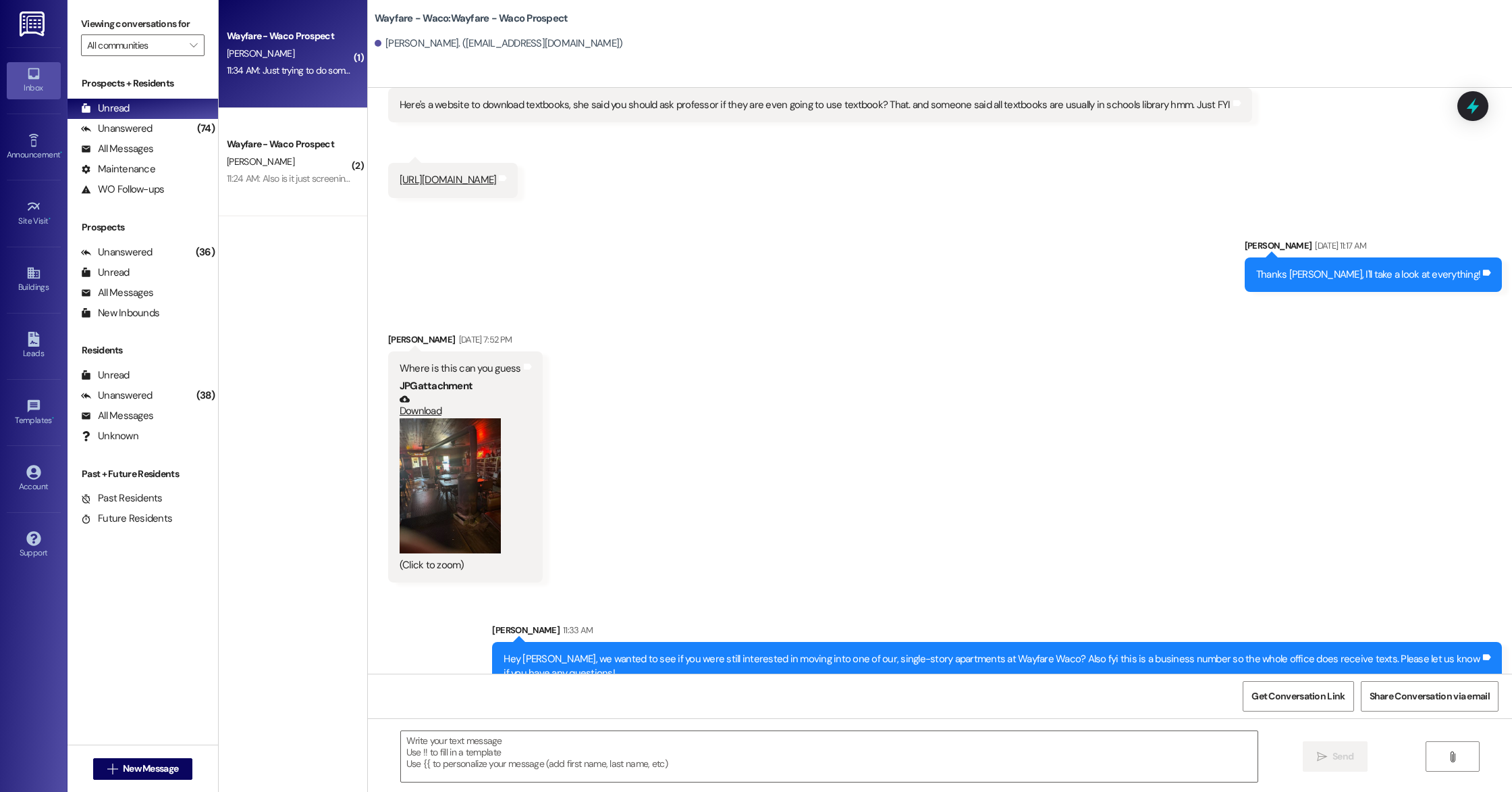
scroll to position [597, 0]
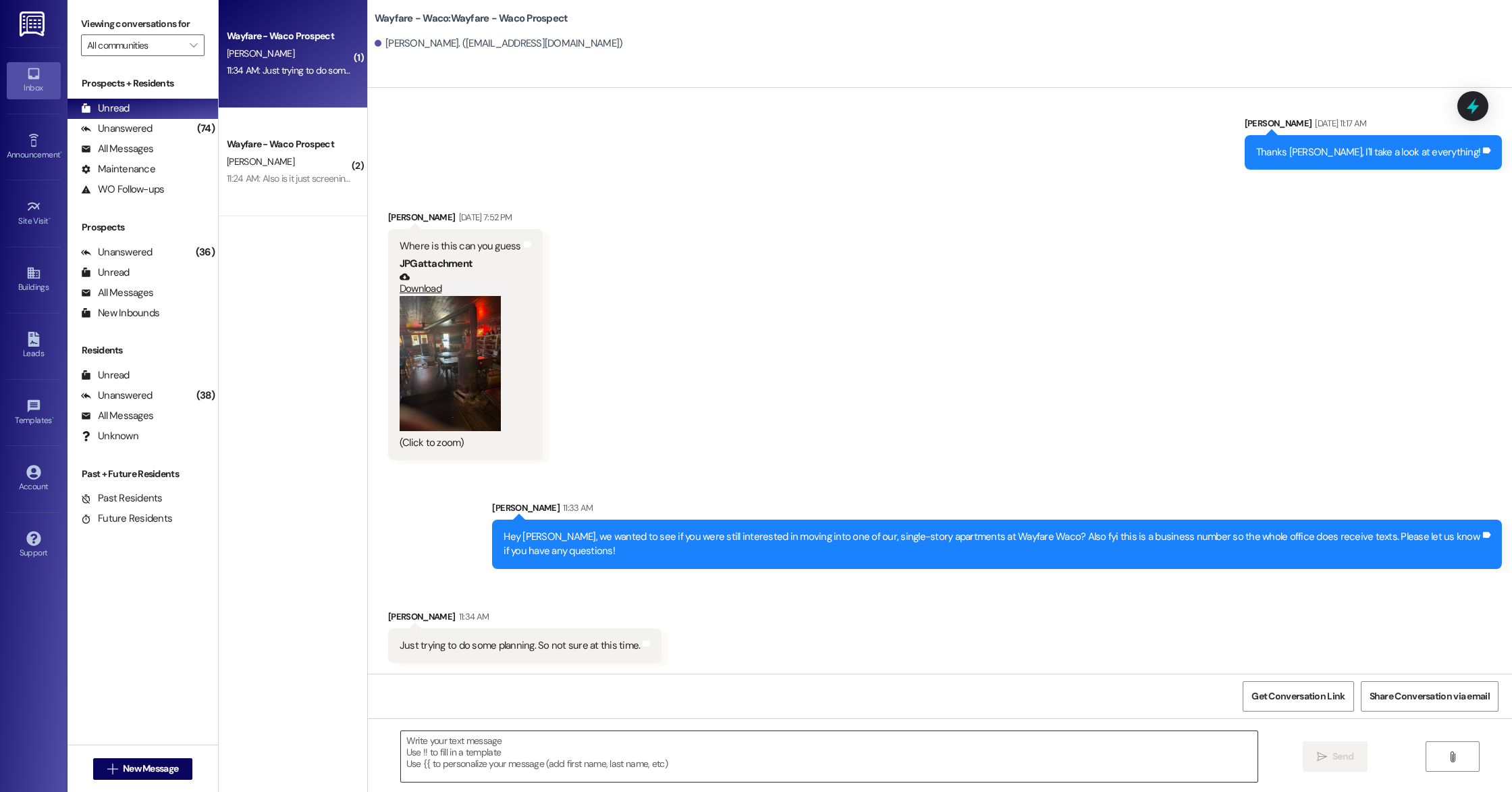
click at [519, 759] on textarea at bounding box center [828, 756] width 857 height 51
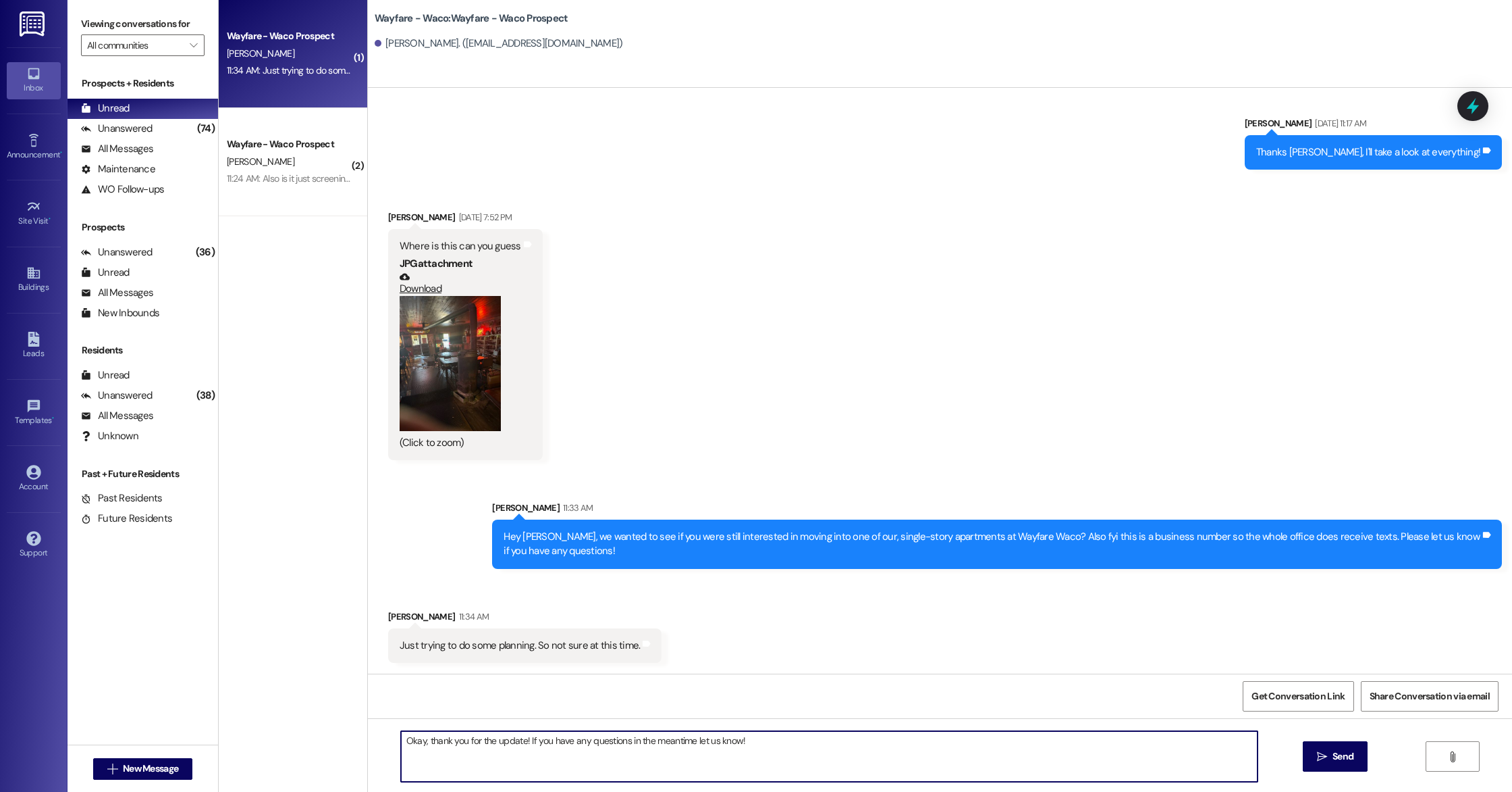
click at [685, 740] on textarea "Okay, thank you for the update! If you have any questions in the meantime let u…" at bounding box center [828, 756] width 857 height 51
click at [839, 736] on textarea "Okay, thank you for the update! If you have any questions in the meantime pleas…" at bounding box center [828, 756] width 857 height 51
type textarea "Okay, thank you for the update! If you have any questions in the meantime pleas…"
click at [1348, 769] on button " Send" at bounding box center [1335, 756] width 66 height 31
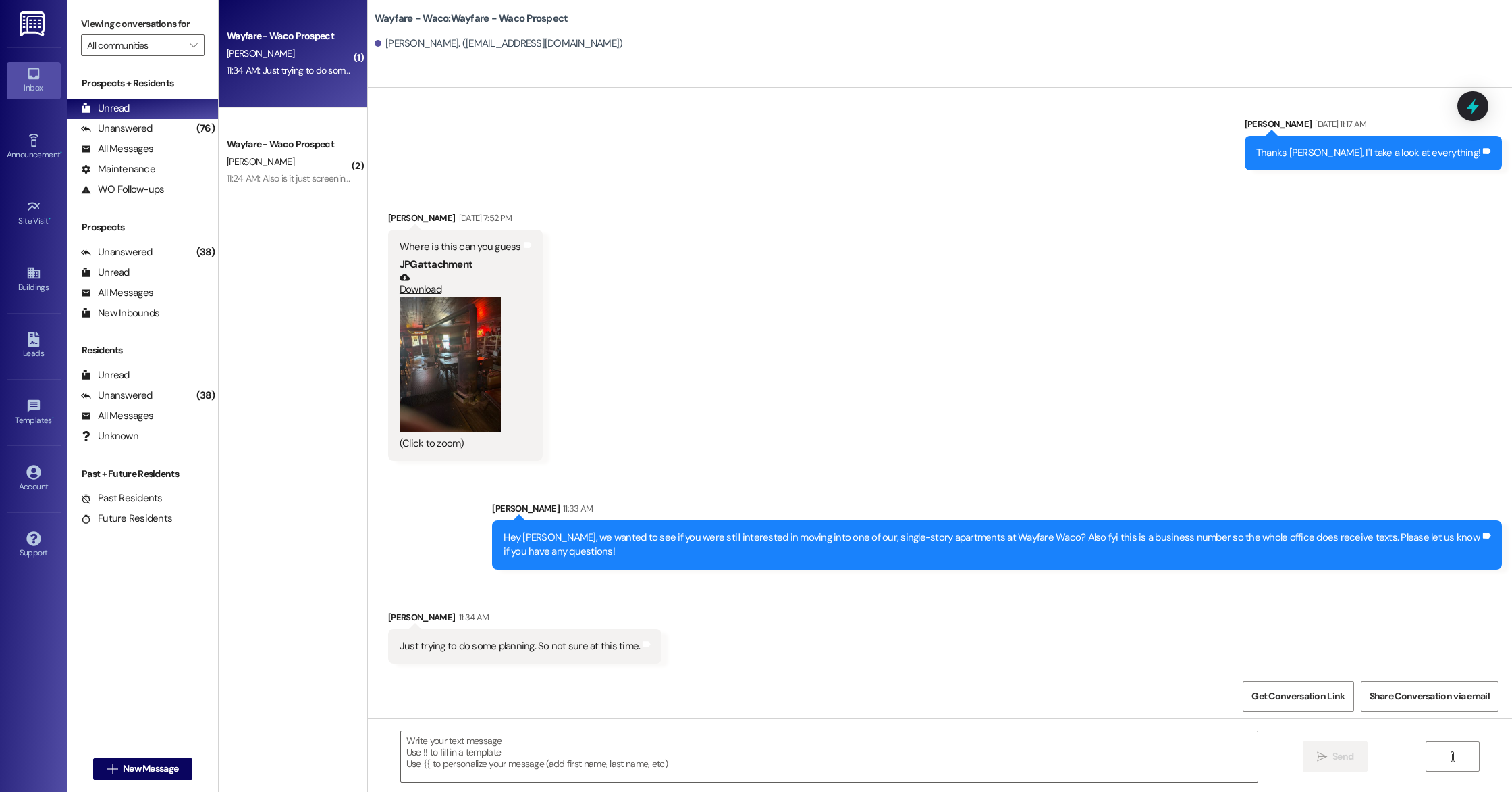
scroll to position [690, 0]
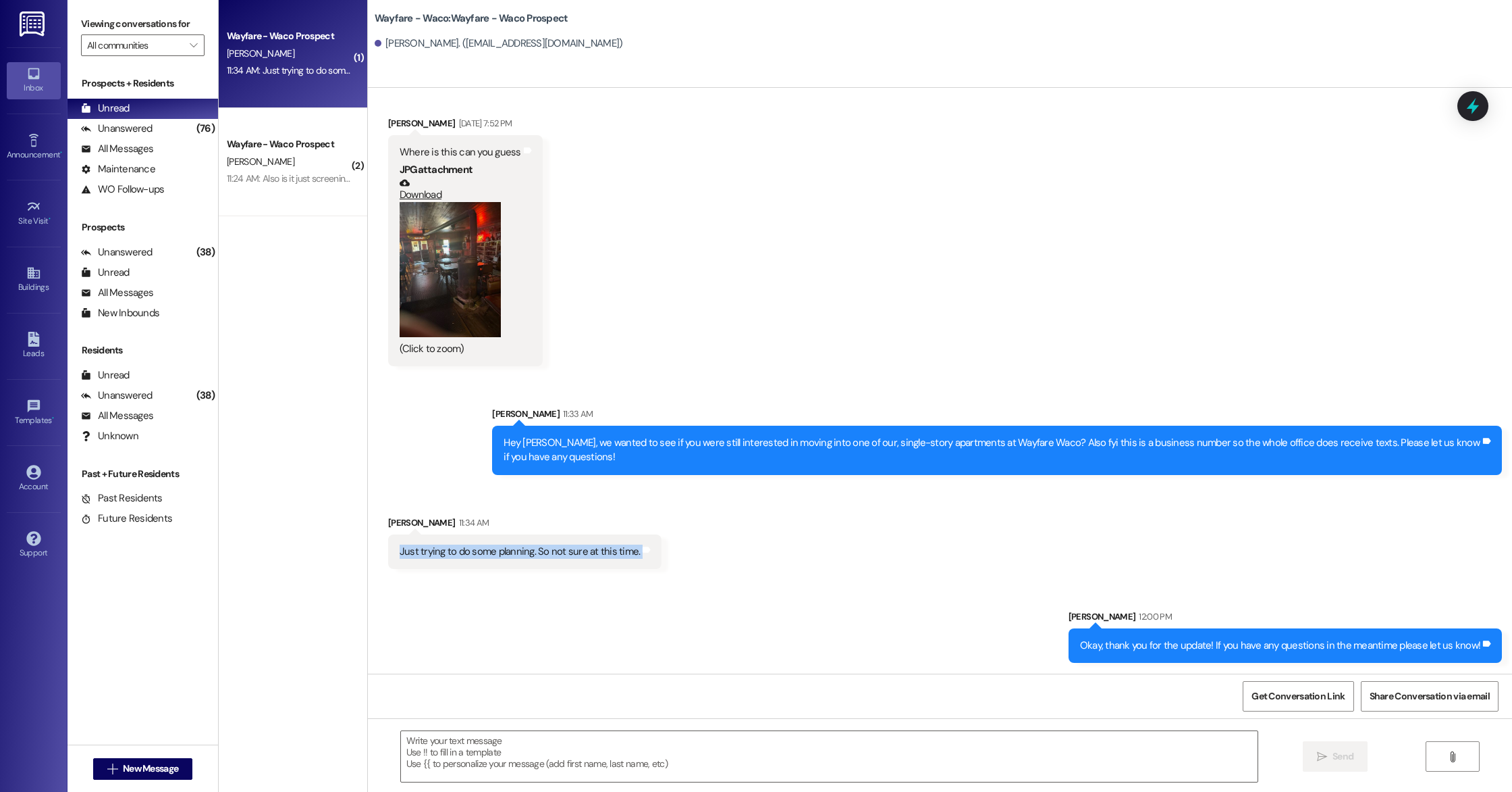
drag, startPoint x: 386, startPoint y: 550, endPoint x: 625, endPoint y: 561, distance: 239.3
click at [625, 561] on div "Just trying to do some planning. So not sure at this time. Tags and notes" at bounding box center [525, 551] width 274 height 34
click at [727, 544] on div "Received via SMS [PERSON_NAME] 11:34 AM Just trying to do some planning. So not…" at bounding box center [940, 532] width 1145 height 94
